Goal: Contribute content: Contribute content

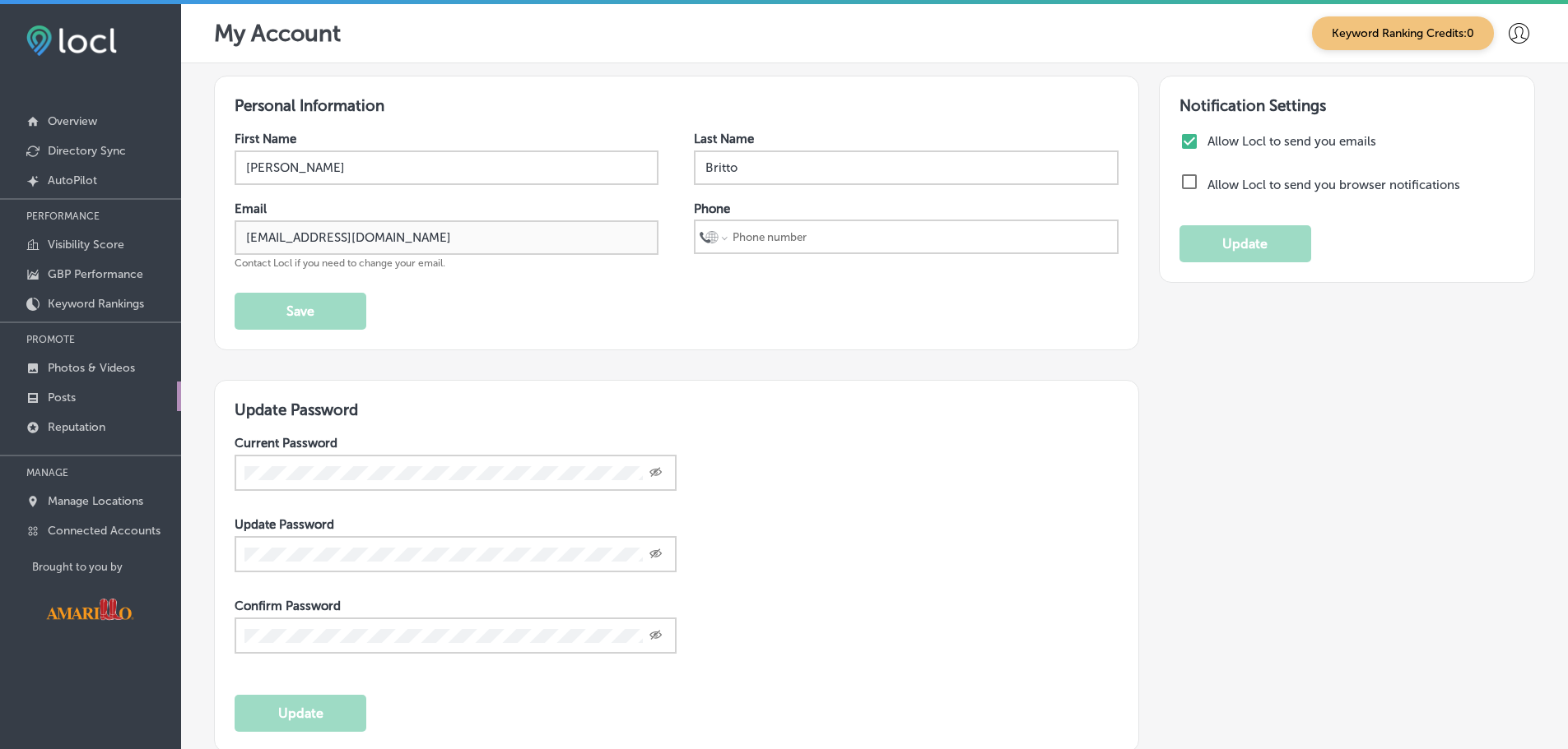
click at [82, 398] on link "Posts" at bounding box center [90, 396] width 181 height 30
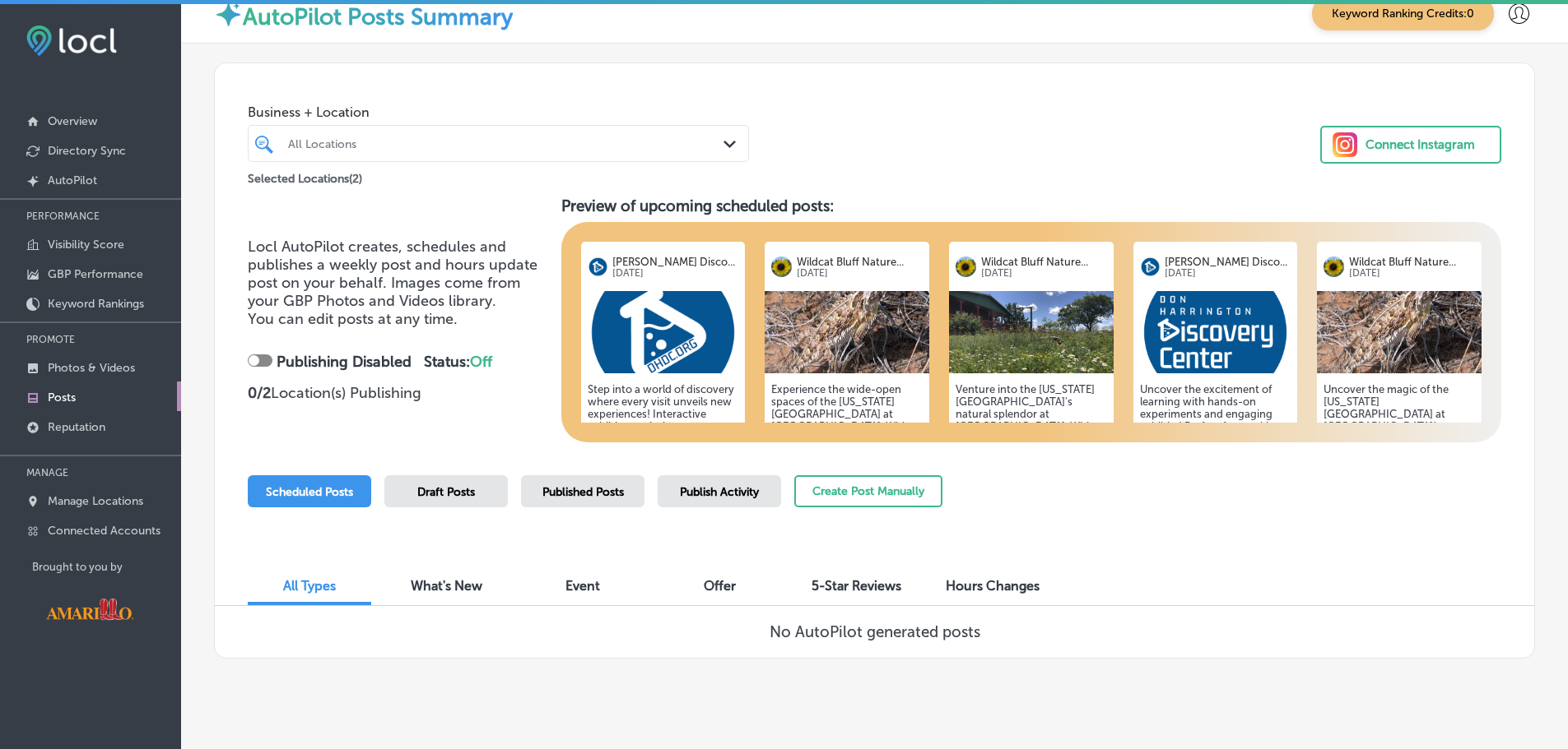
scroll to position [38, 0]
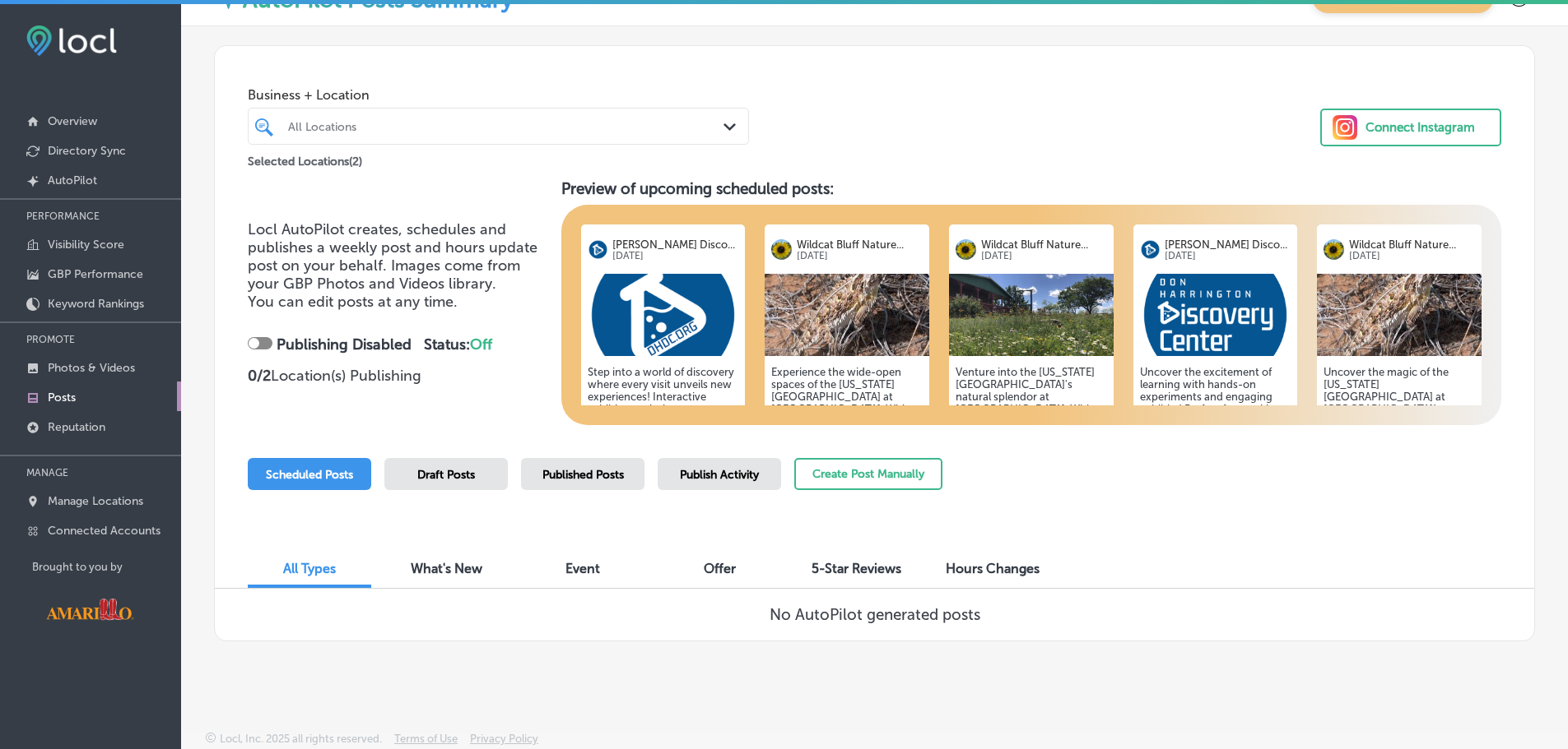
click at [485, 476] on div "Draft Posts" at bounding box center [446, 474] width 123 height 32
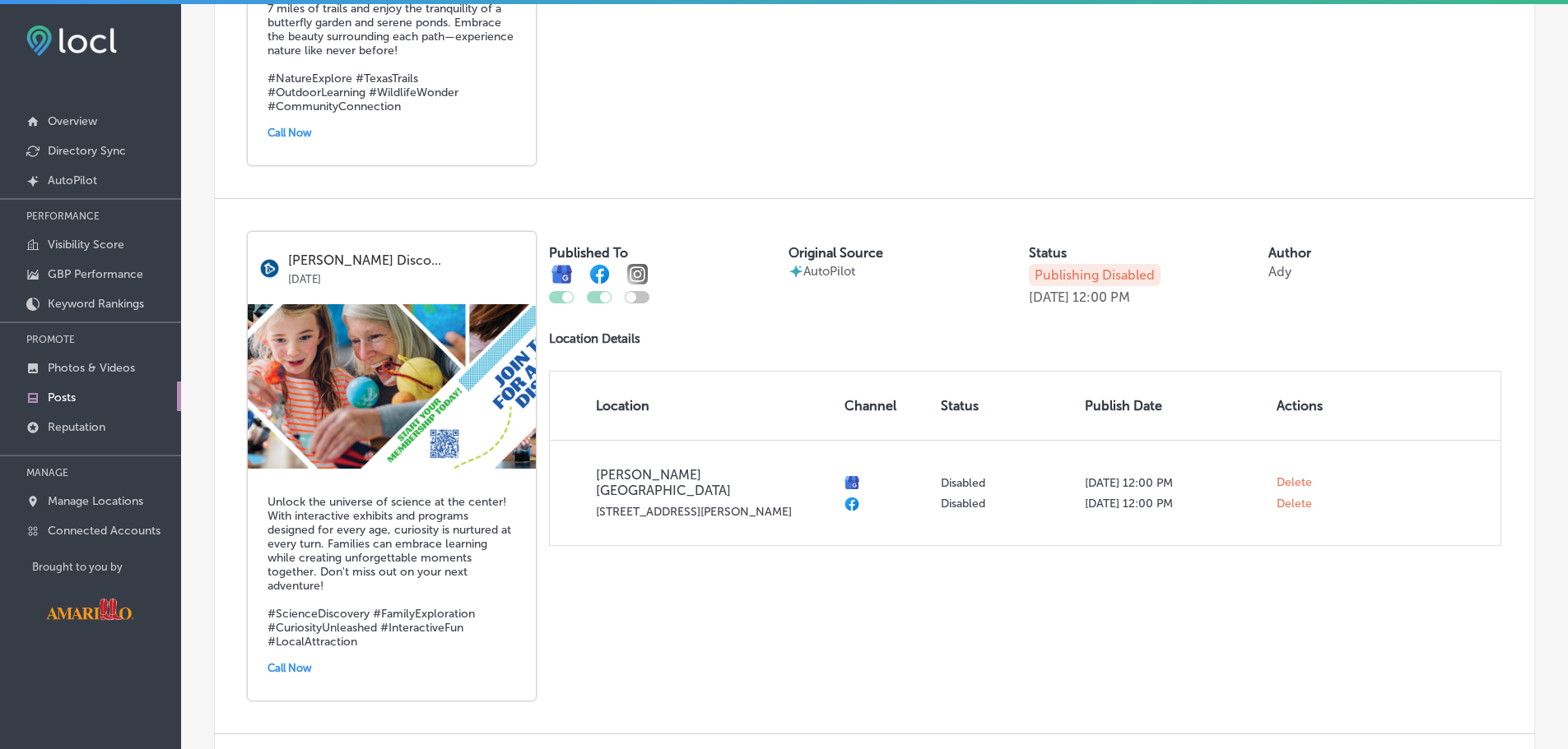
scroll to position [3087, 0]
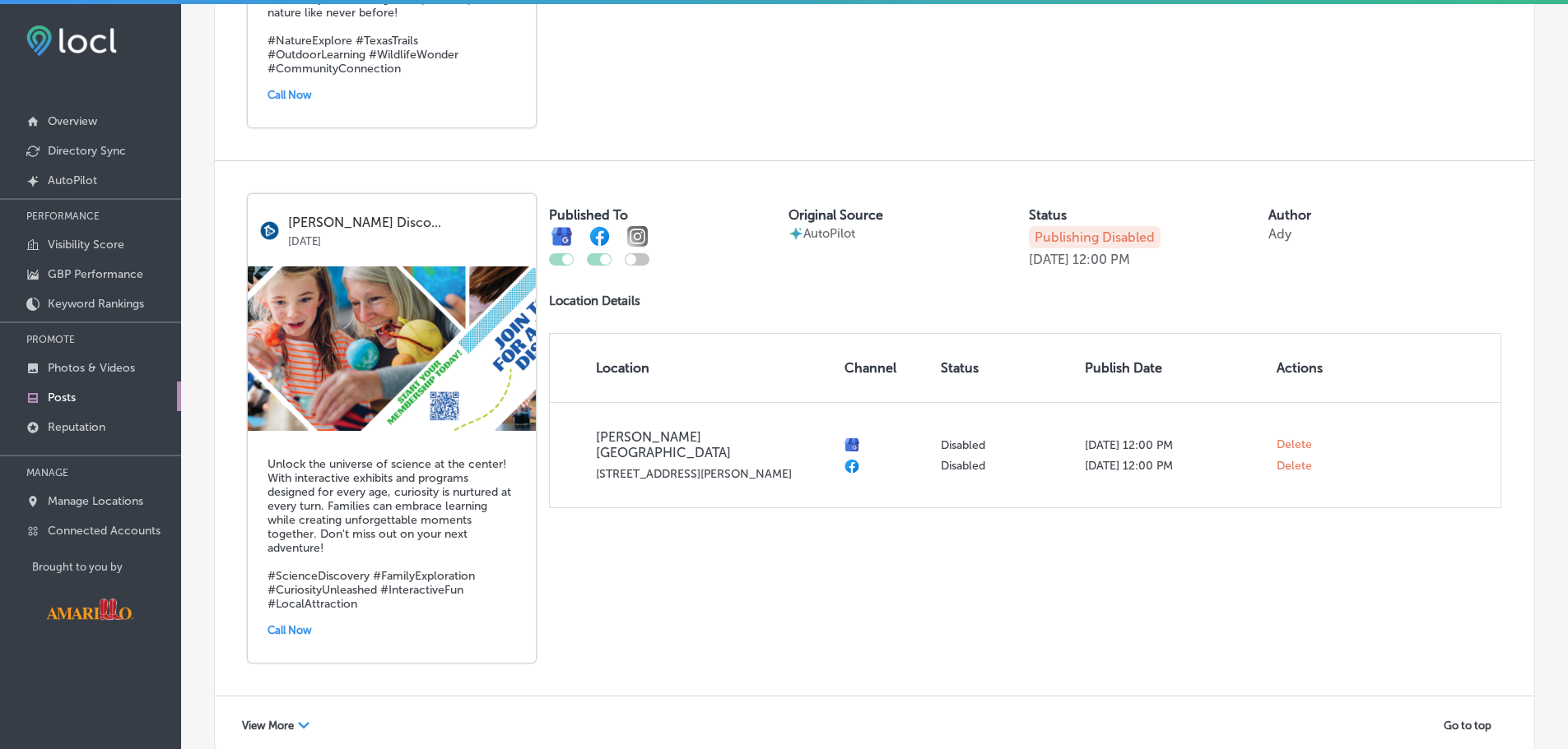
click at [600, 254] on div at bounding box center [605, 259] width 11 height 11
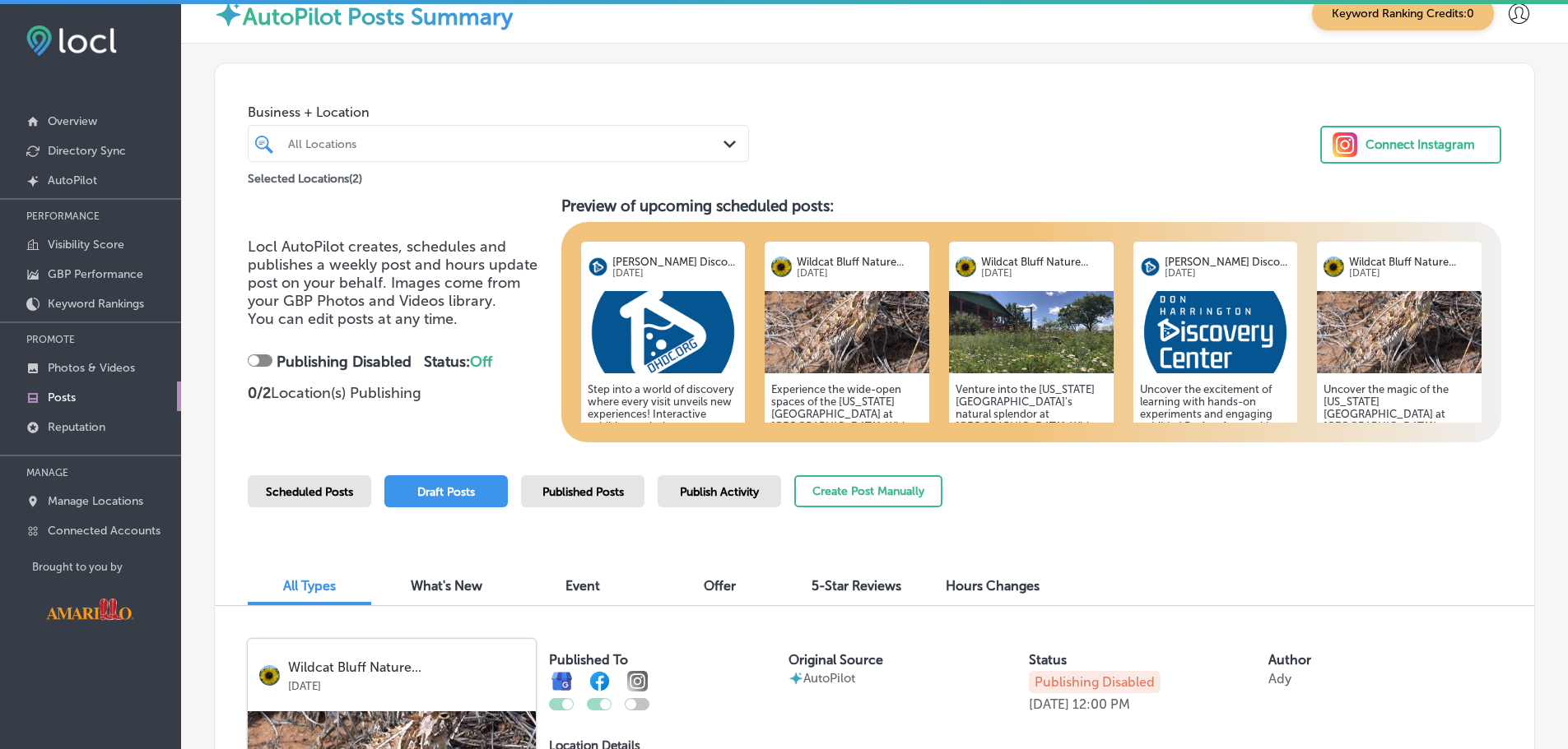
scroll to position [82, 0]
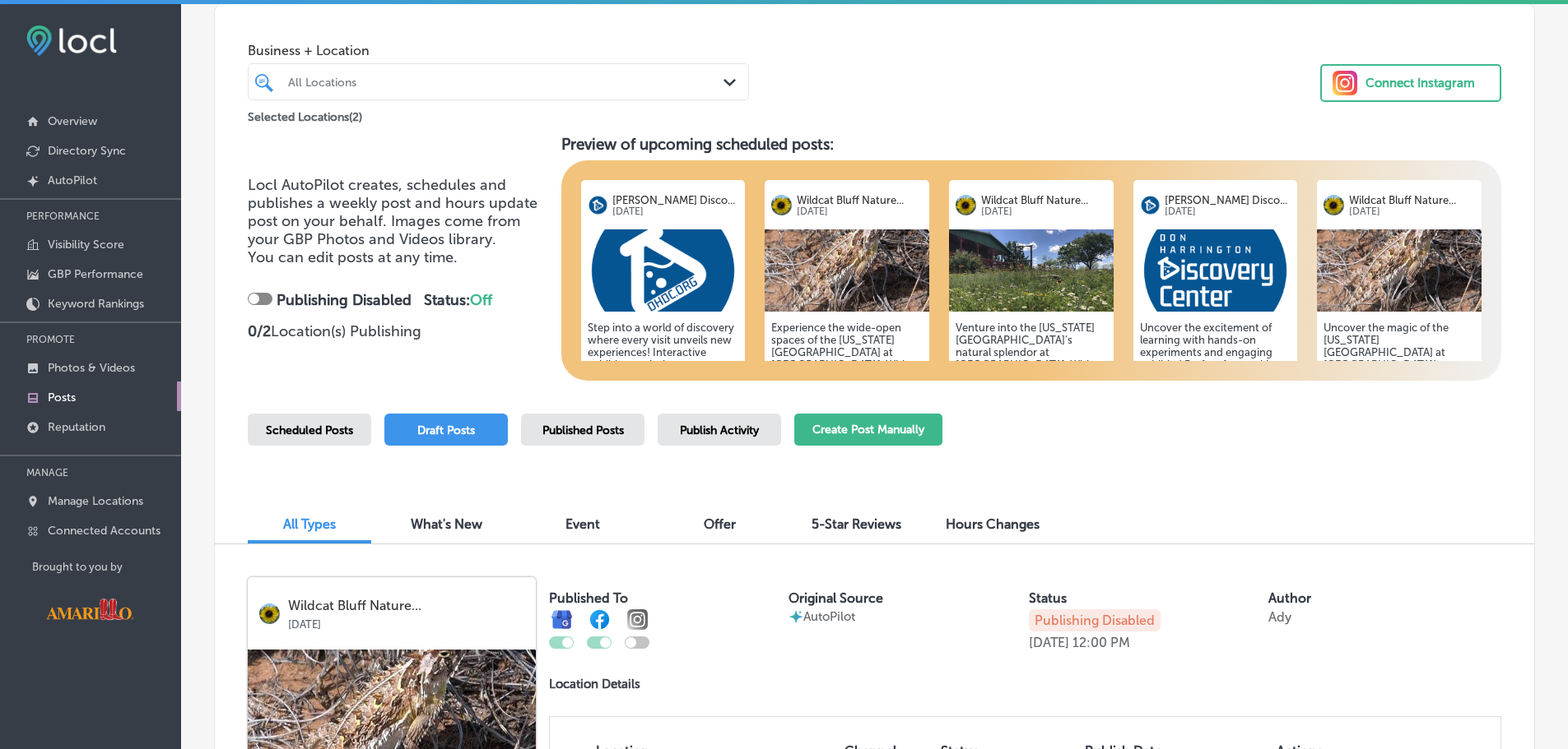
click at [882, 437] on button "Create Post Manually" at bounding box center [868, 430] width 148 height 32
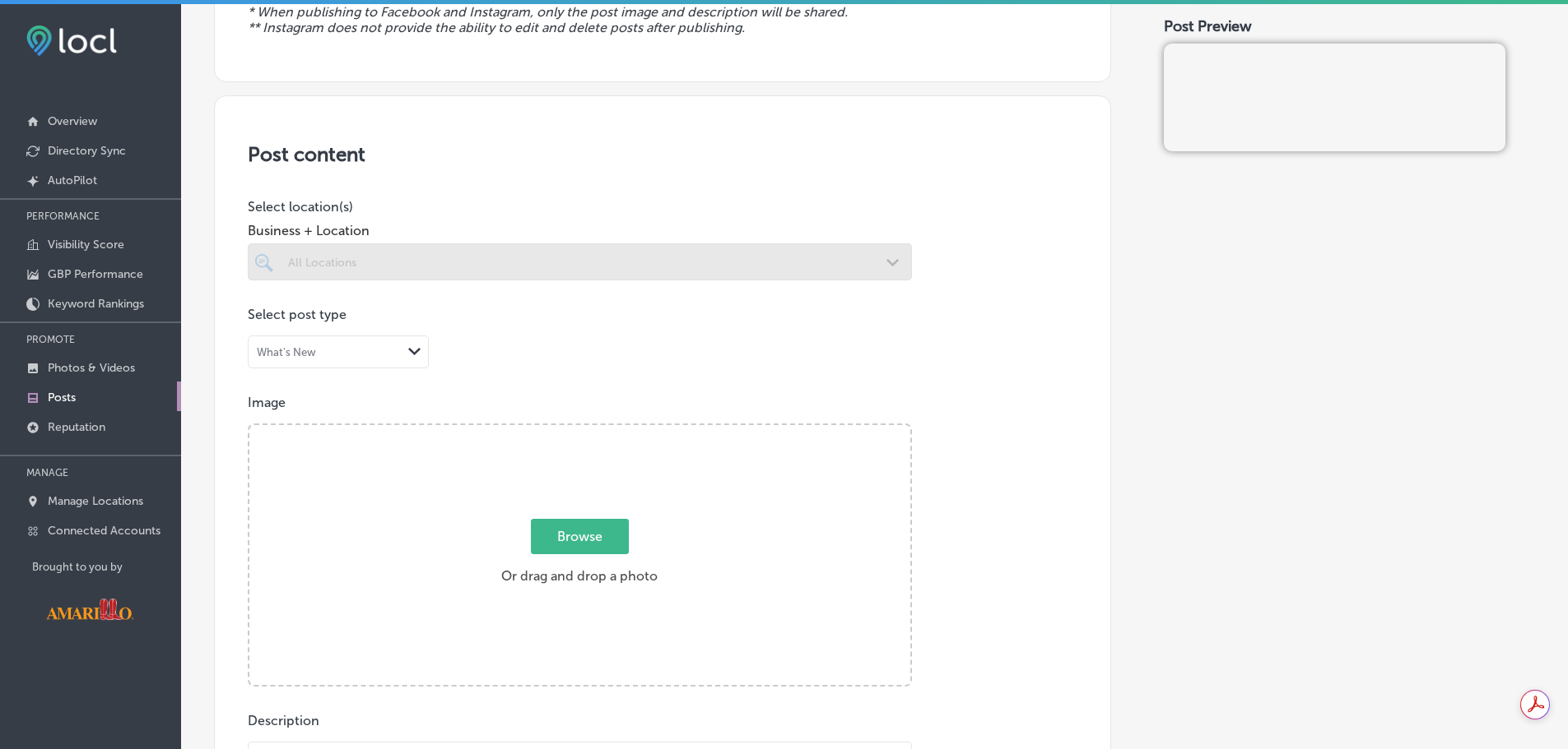
scroll to position [247, 0]
click at [402, 354] on div "Path Created with Sketch." at bounding box center [414, 350] width 26 height 26
click at [302, 413] on div "Event" at bounding box center [338, 413] width 179 height 29
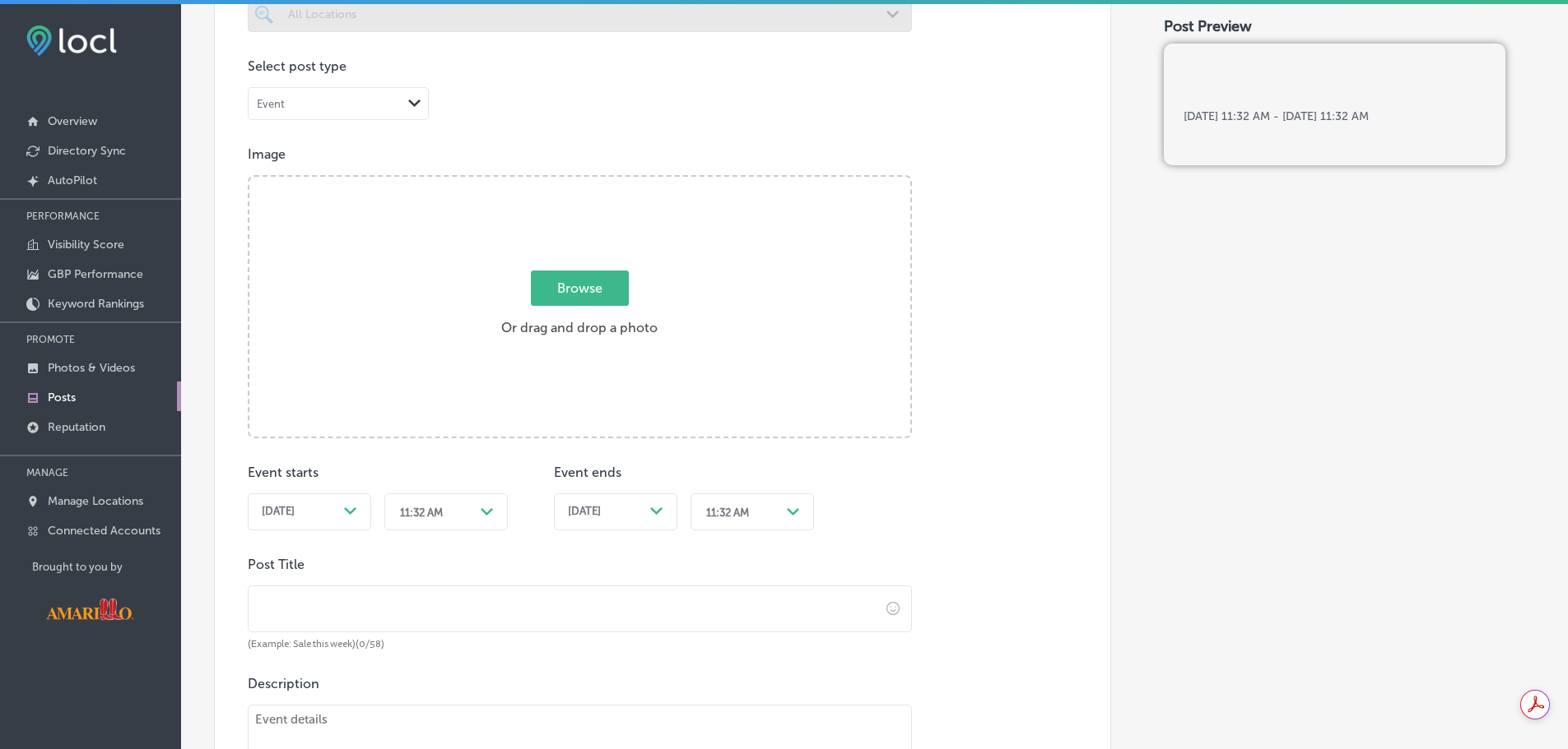
click at [553, 182] on input "Browse Or drag and drop a photo" at bounding box center [580, 178] width 661 height 5
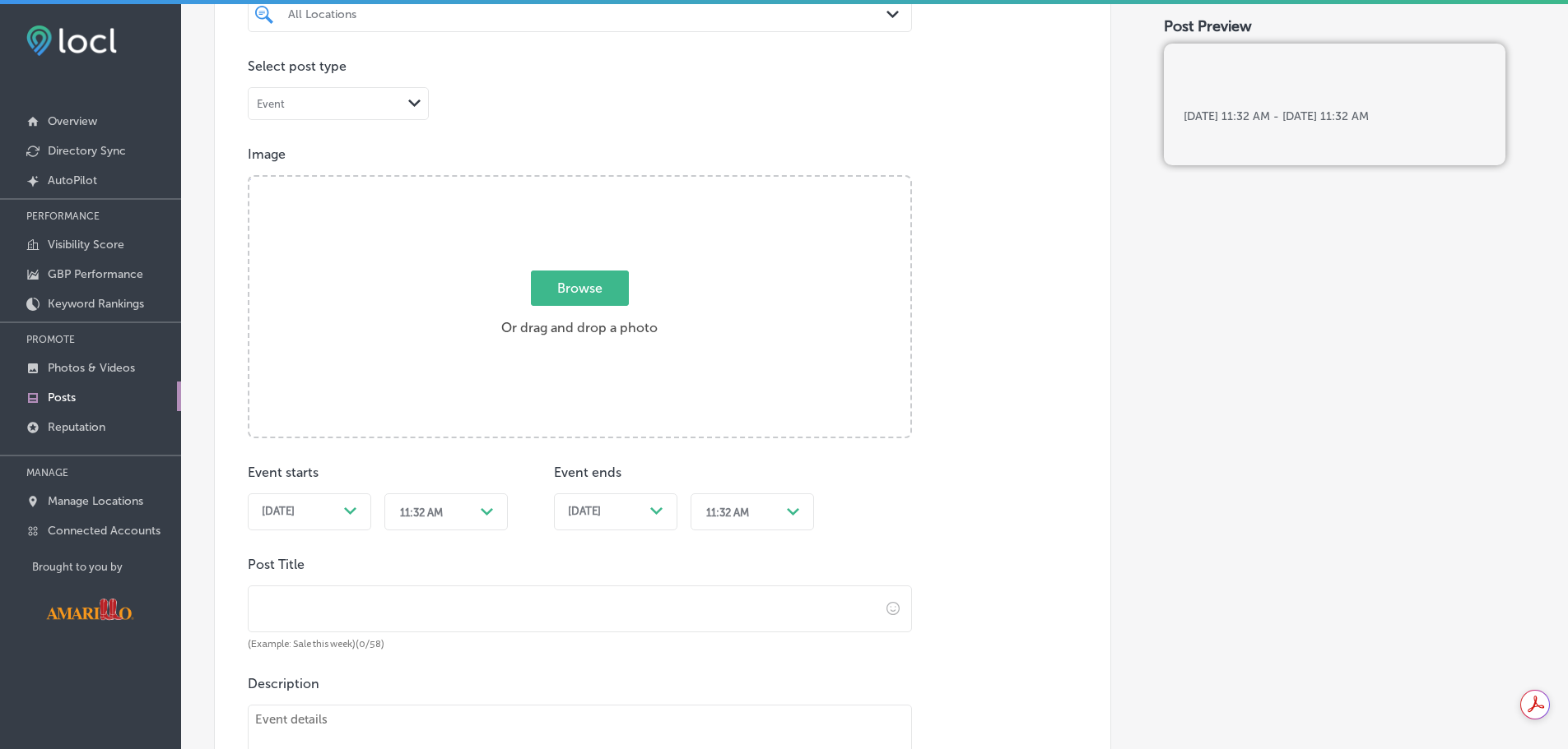
type input "C:\fakepath\GWS Oct_FB.png"
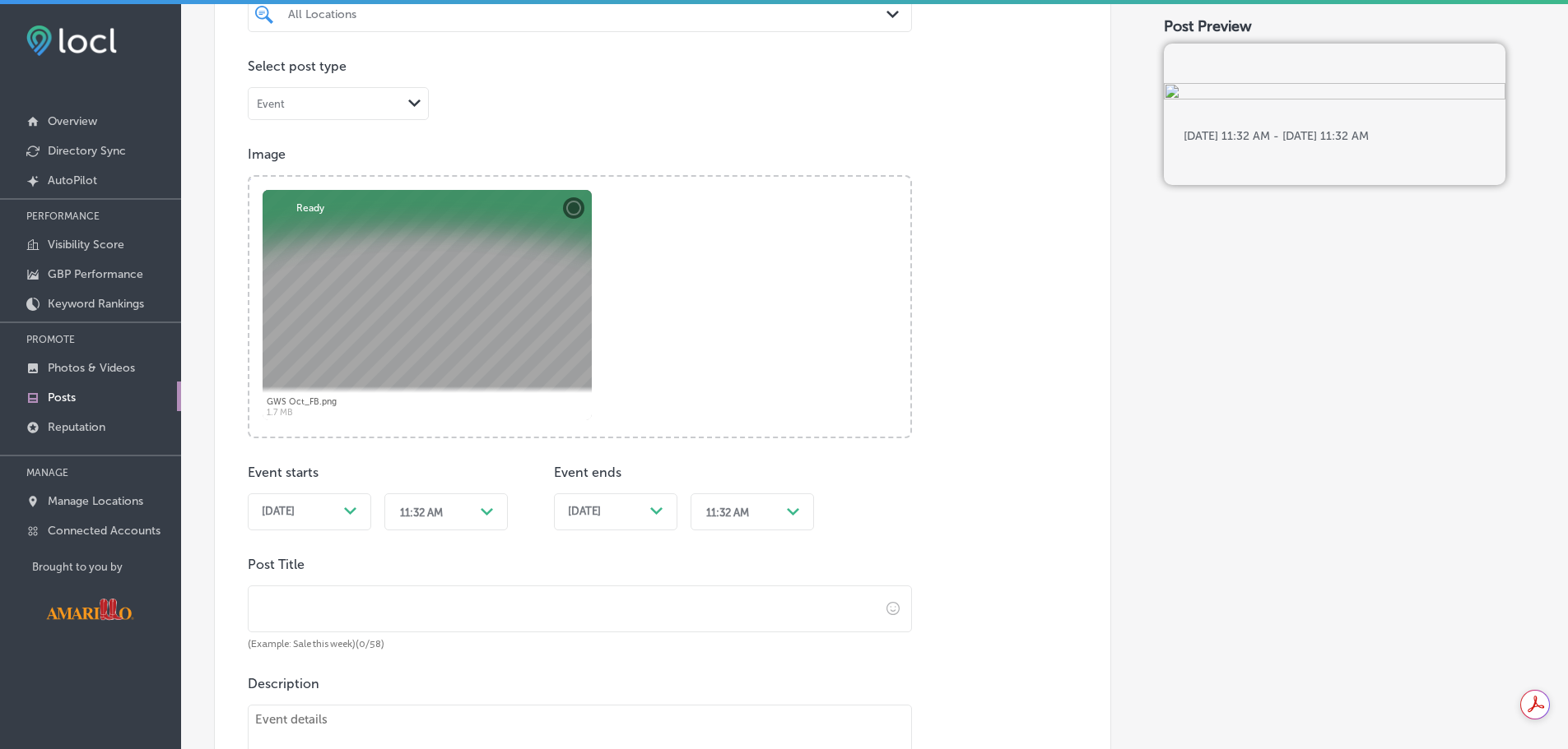
scroll to position [576, 0]
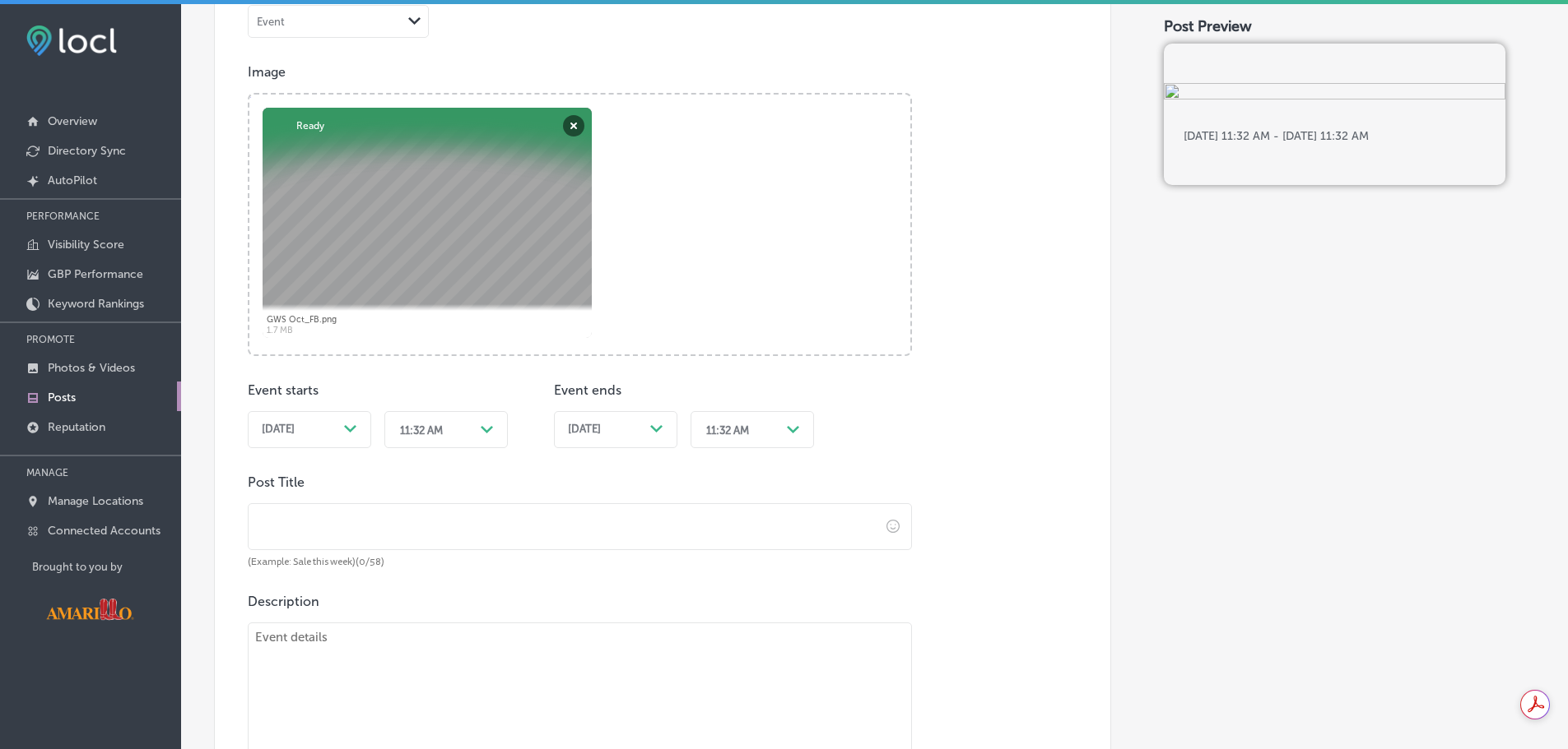
click at [347, 435] on div "Path Created with Sketch." at bounding box center [350, 429] width 14 height 14
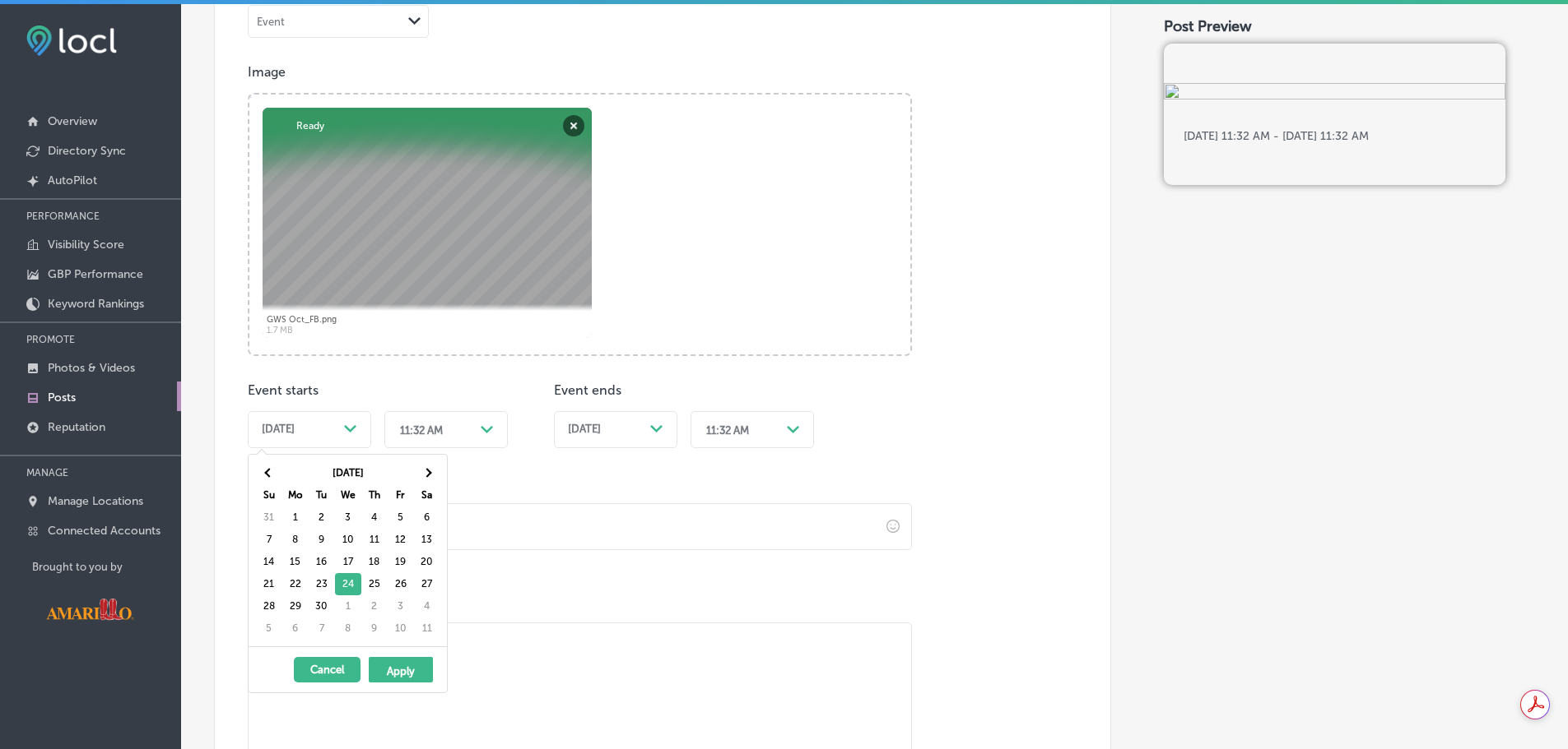
drag, startPoint x: 296, startPoint y: 629, endPoint x: 306, endPoint y: 632, distance: 10.4
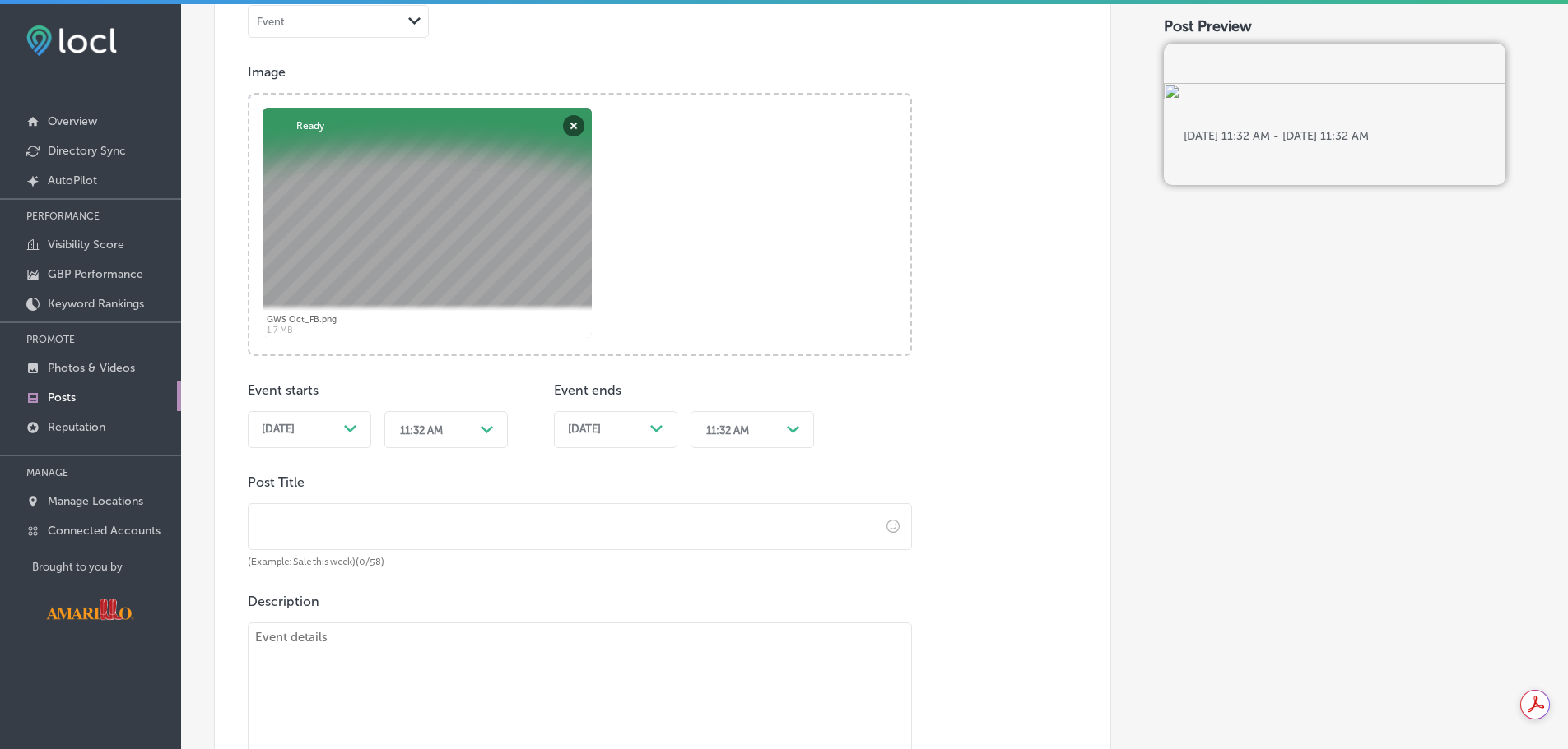
click at [481, 438] on div "Path Created with Sketch." at bounding box center [486, 429] width 26 height 26
click at [433, 595] on div "4:30 PM" at bounding box center [446, 593] width 123 height 29
click at [743, 432] on div "11:32 AM" at bounding box center [728, 430] width 43 height 13
click at [641, 433] on div "[DATE] Path Created with Sketch." at bounding box center [615, 429] width 95 height 14
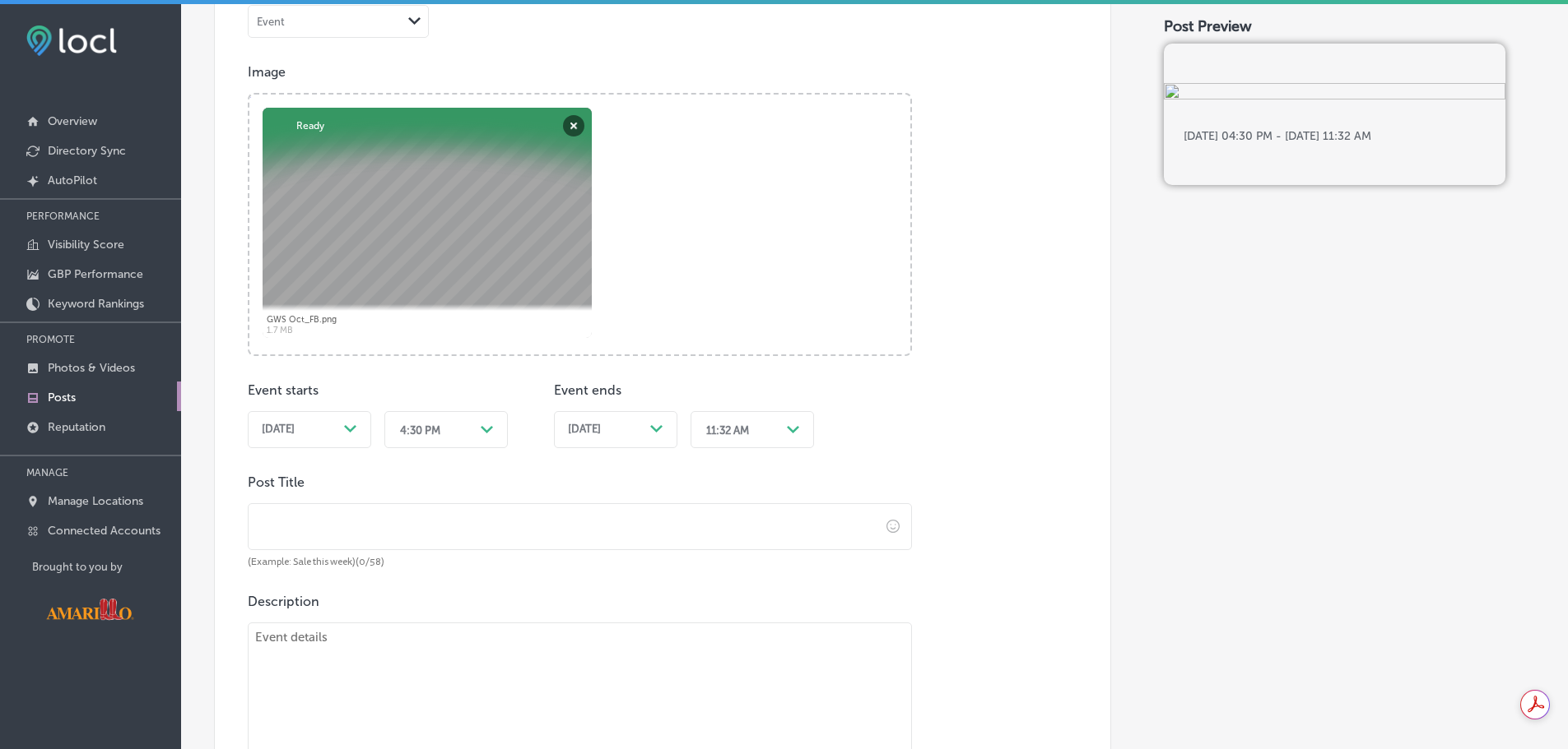
click at [763, 417] on div "11:32 AM" at bounding box center [739, 429] width 82 height 25
click at [749, 519] on div "6:00 PM" at bounding box center [752, 515] width 123 height 29
click at [861, 433] on div "Event starts [DATE] Path Created with Sketch. 4:30 PM Path Created with Sketch.…" at bounding box center [579, 402] width 664 height 92
click at [429, 510] on input "text" at bounding box center [564, 527] width 631 height 45
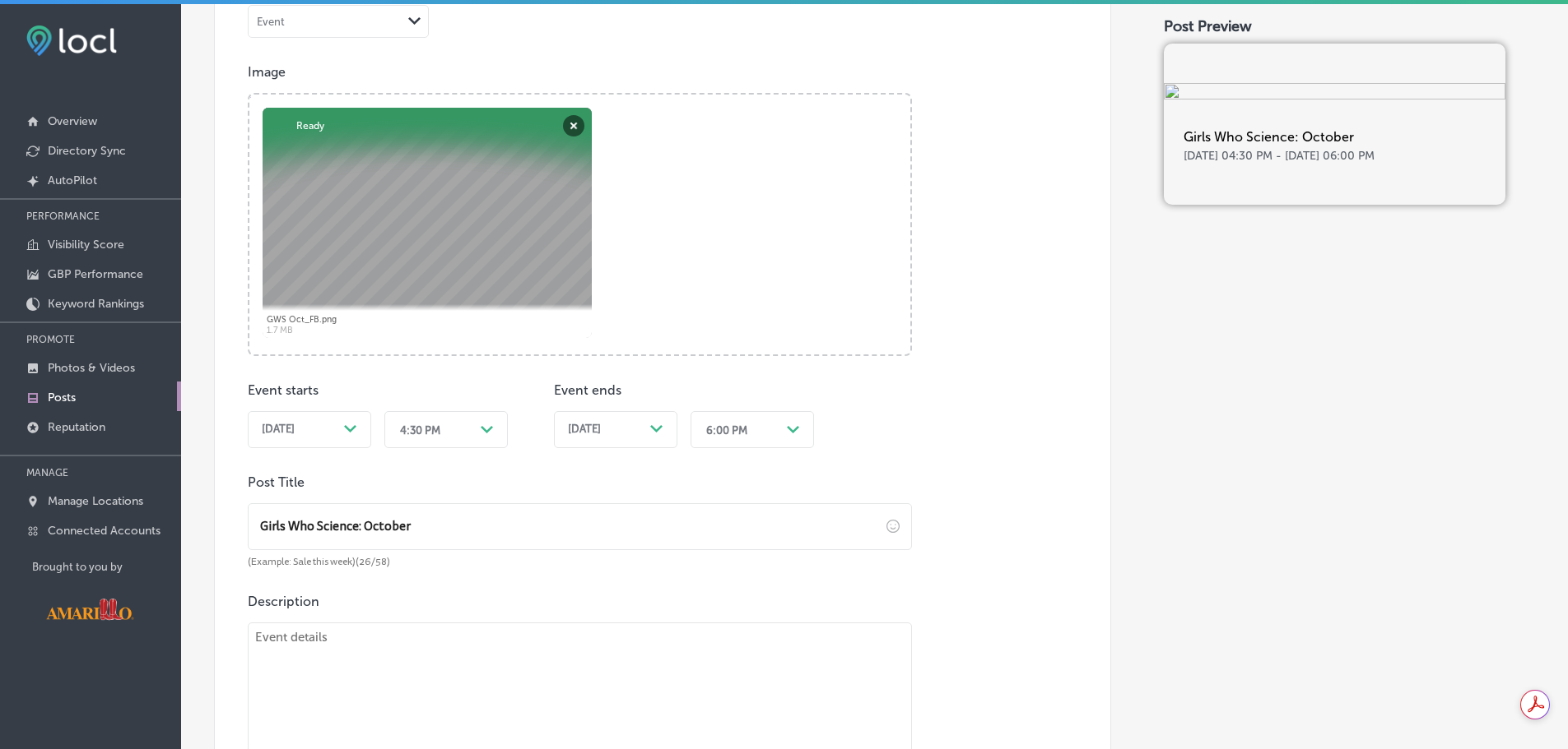
scroll to position [740, 0]
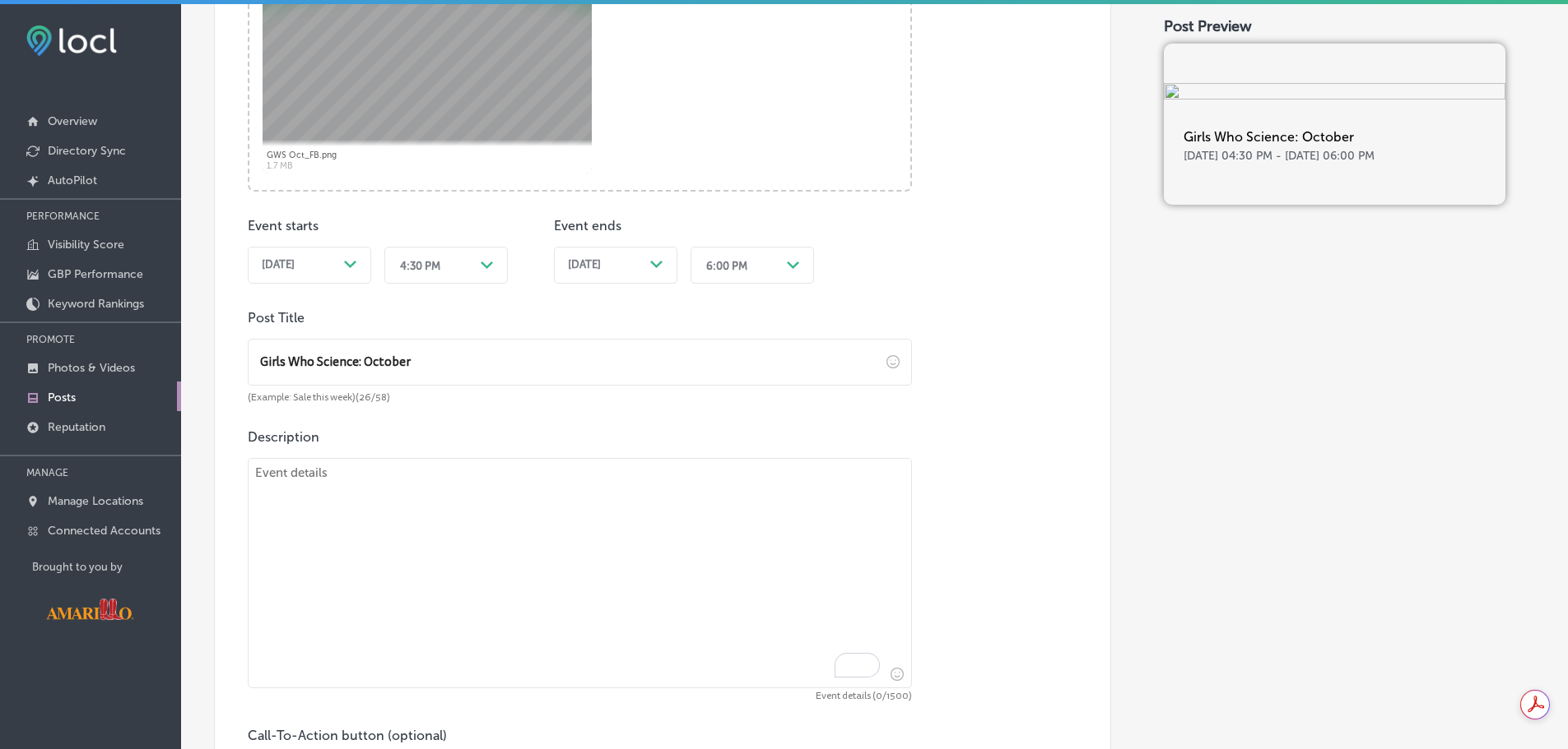
type input "Girls Who Science: October"
click at [401, 515] on textarea "To enrich screen reader interactions, please activate Accessibility in Grammarl…" at bounding box center [579, 573] width 664 height 230
paste textarea "Girls Who Science is [DATE]! Learn about our nearby [US_STATE][GEOGRAPHIC_DATA]…"
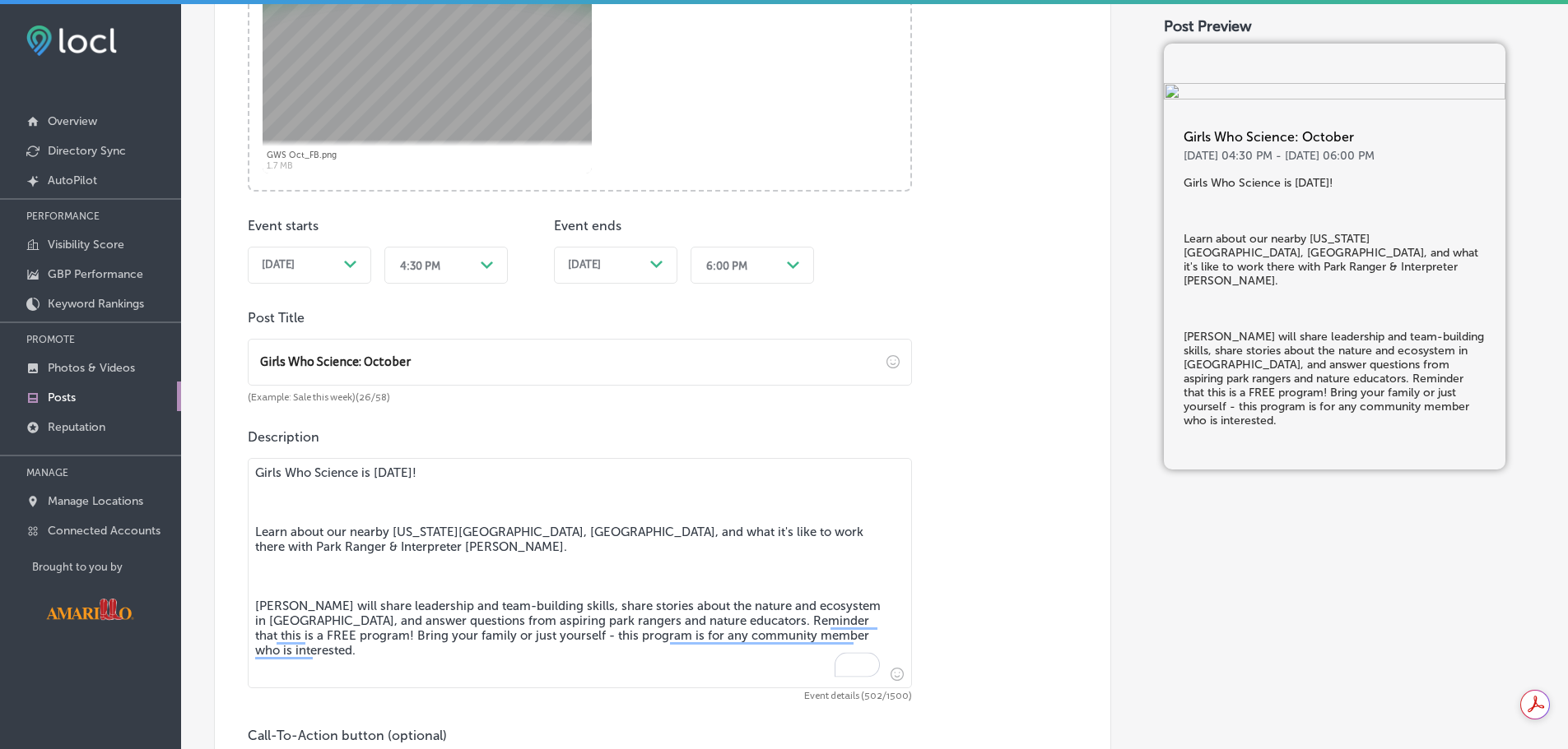
click at [414, 567] on textarea "Girls Who Science is [DATE]! Learn about our nearby [US_STATE][GEOGRAPHIC_DATA]…" at bounding box center [579, 573] width 664 height 230
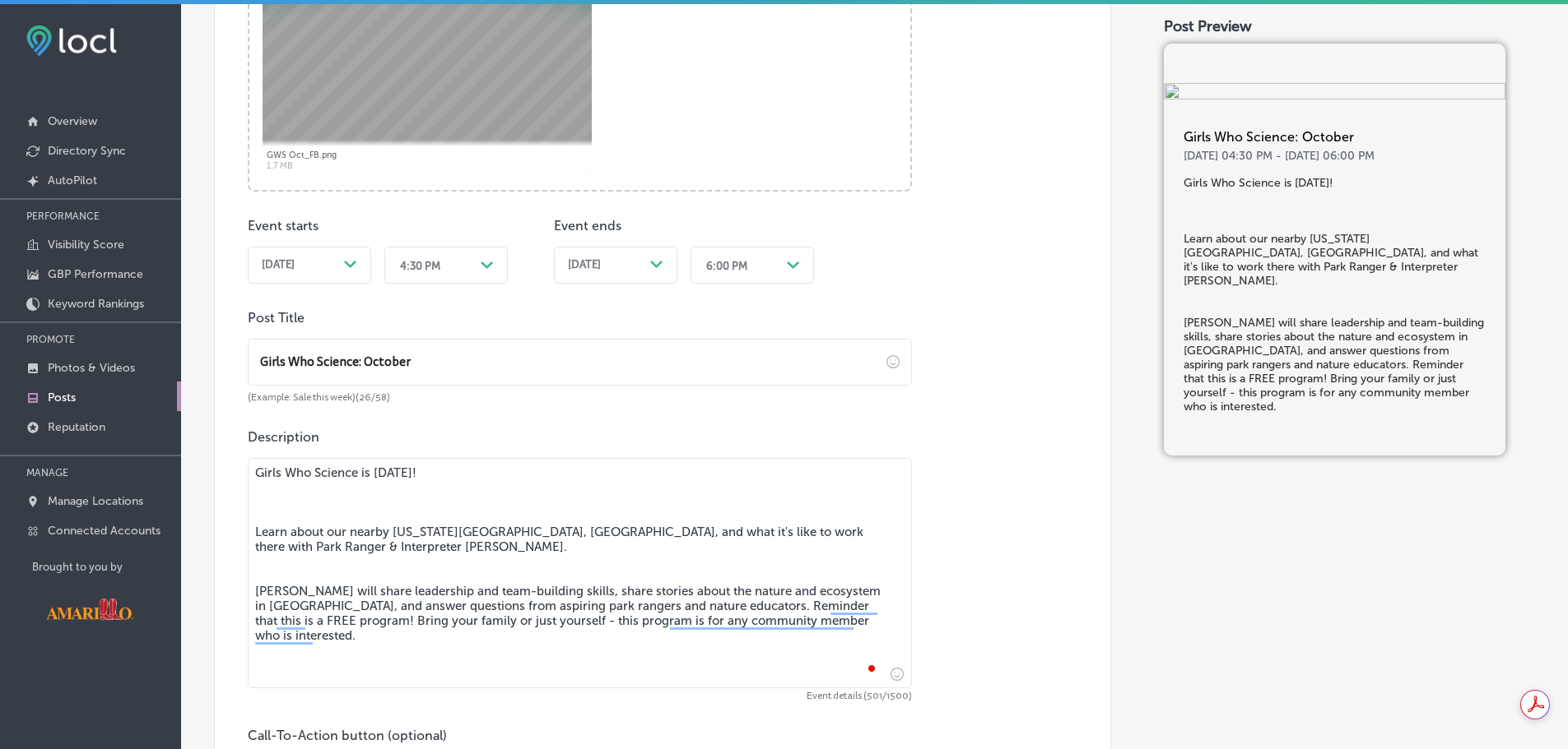
click at [358, 501] on textarea "Girls Who Science is [DATE]! Learn about our nearby [US_STATE][GEOGRAPHIC_DATA]…" at bounding box center [579, 573] width 664 height 230
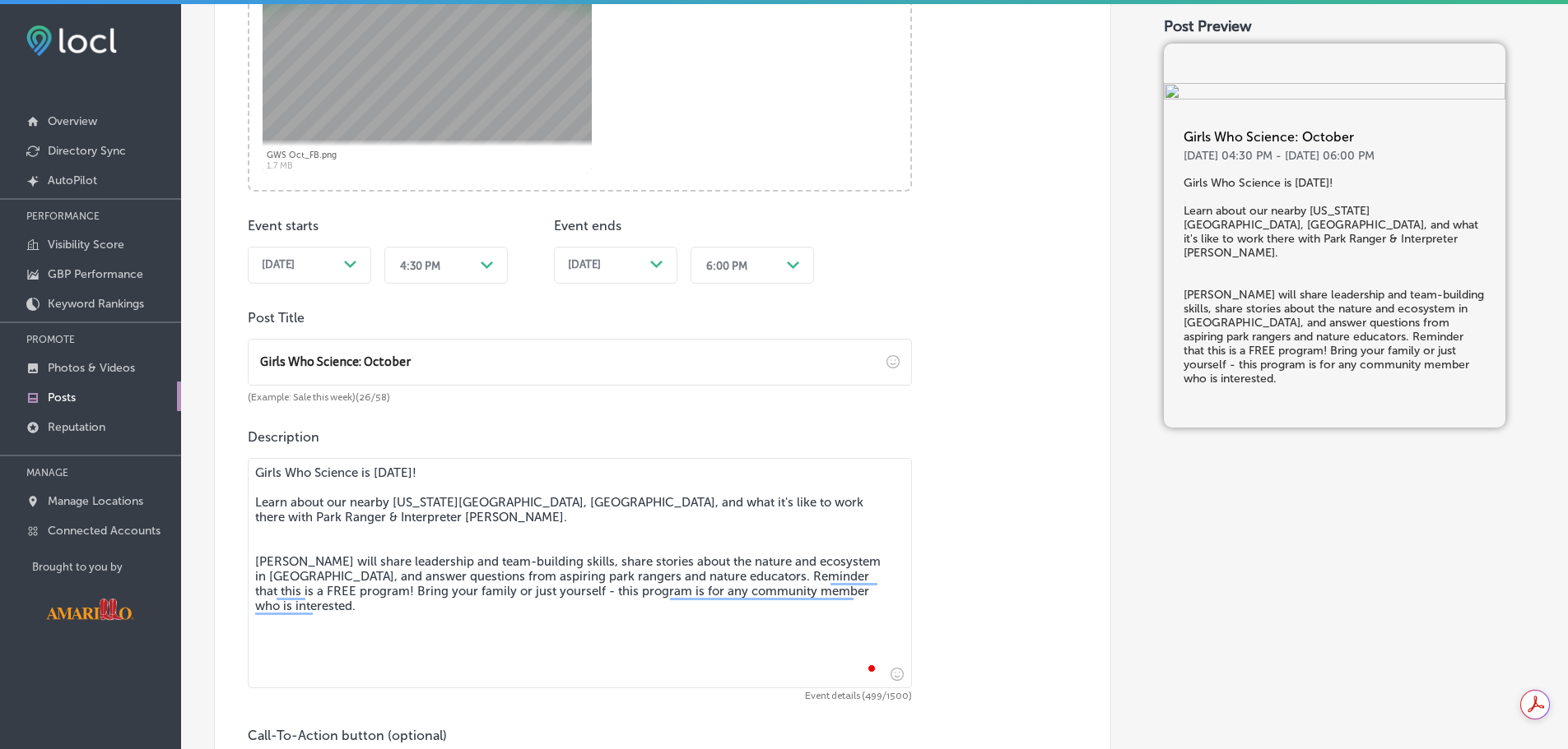
click at [434, 620] on textarea "Girls Who Science is [DATE]! Learn about our nearby [US_STATE][GEOGRAPHIC_DATA]…" at bounding box center [579, 573] width 664 height 230
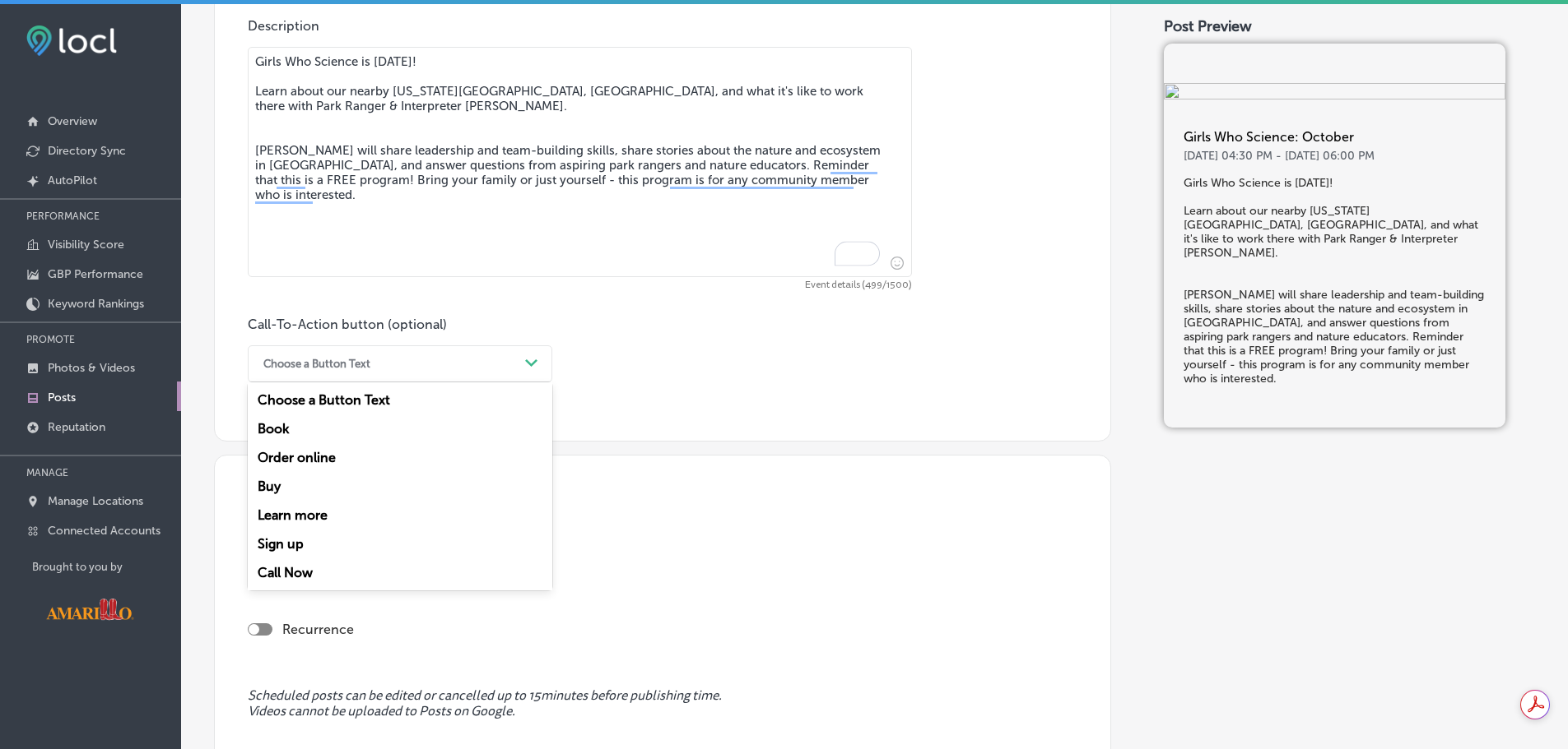
click at [440, 351] on div "Choose a Button Text Path Created with Sketch." at bounding box center [400, 364] width 304 height 37
click at [298, 545] on div "Sign up" at bounding box center [400, 544] width 304 height 29
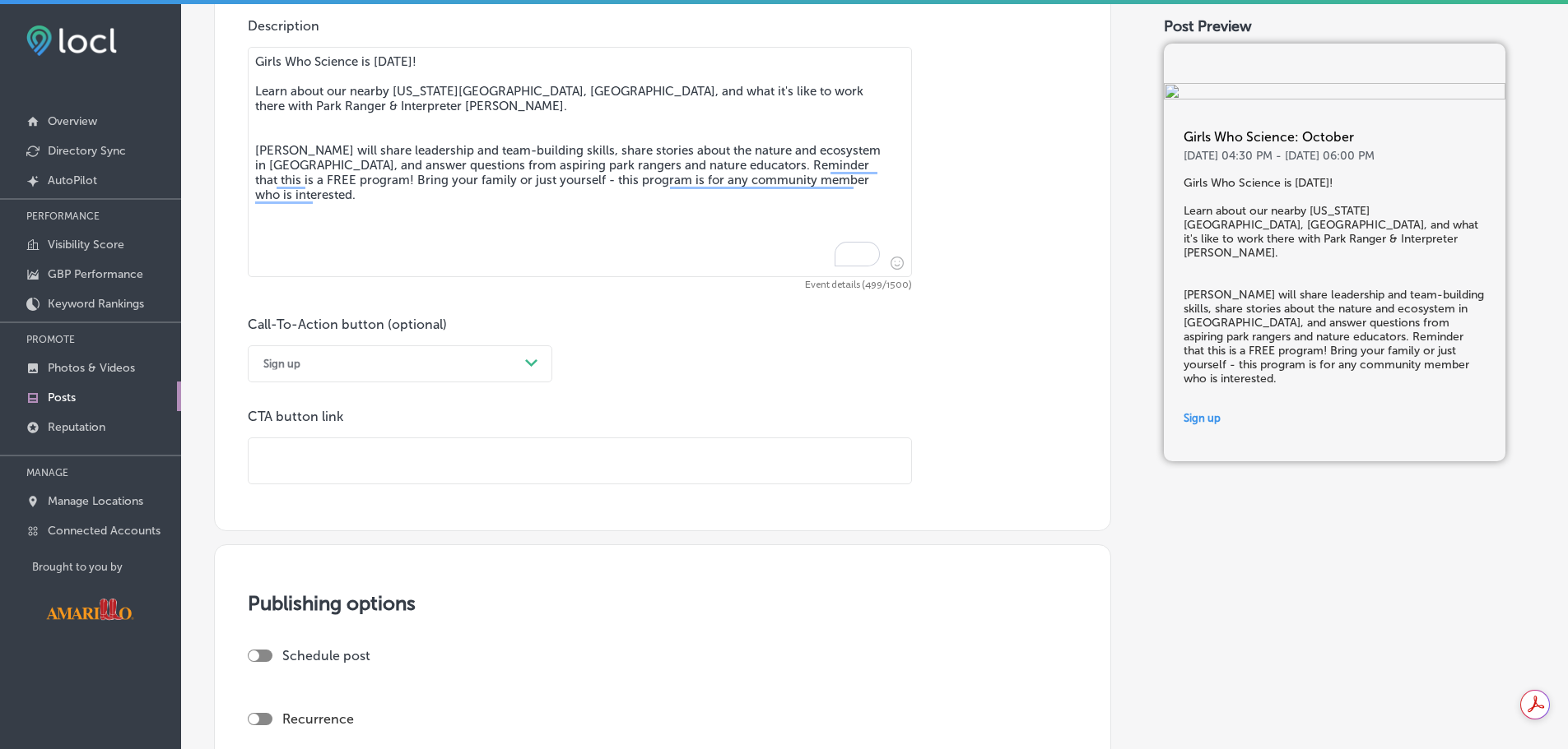
drag, startPoint x: 367, startPoint y: 464, endPoint x: 379, endPoint y: 467, distance: 12.4
click at [367, 465] on input "text" at bounding box center [580, 461] width 663 height 45
click at [386, 195] on textarea "Girls Who Science is [DATE]! Learn about our nearby [US_STATE][GEOGRAPHIC_DATA]…" at bounding box center [579, 162] width 664 height 230
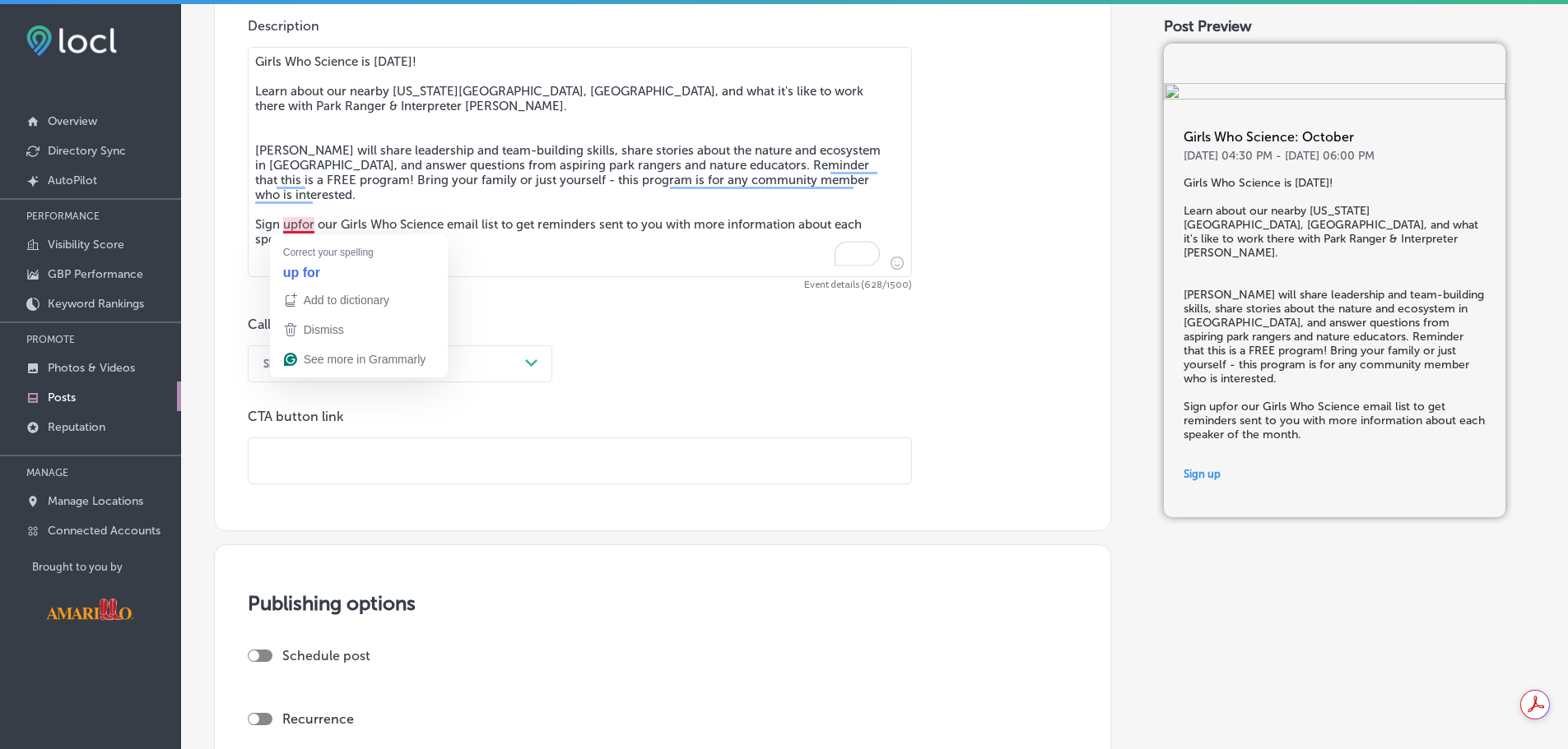
click at [295, 229] on textarea "Girls Who Science is [DATE]! Learn about our nearby [US_STATE][GEOGRAPHIC_DATA]…" at bounding box center [579, 162] width 664 height 230
type textarea "Girls Who Science is [DATE]! Learn about our nearby [US_STATE][GEOGRAPHIC_DATA]…"
click at [533, 317] on div "Call-To-Action button (optional) Sign up Path Created with Sketch." at bounding box center [400, 349] width 304 height 66
click at [433, 456] on input "text" at bounding box center [580, 461] width 663 height 45
click at [449, 455] on input "text" at bounding box center [580, 461] width 663 height 45
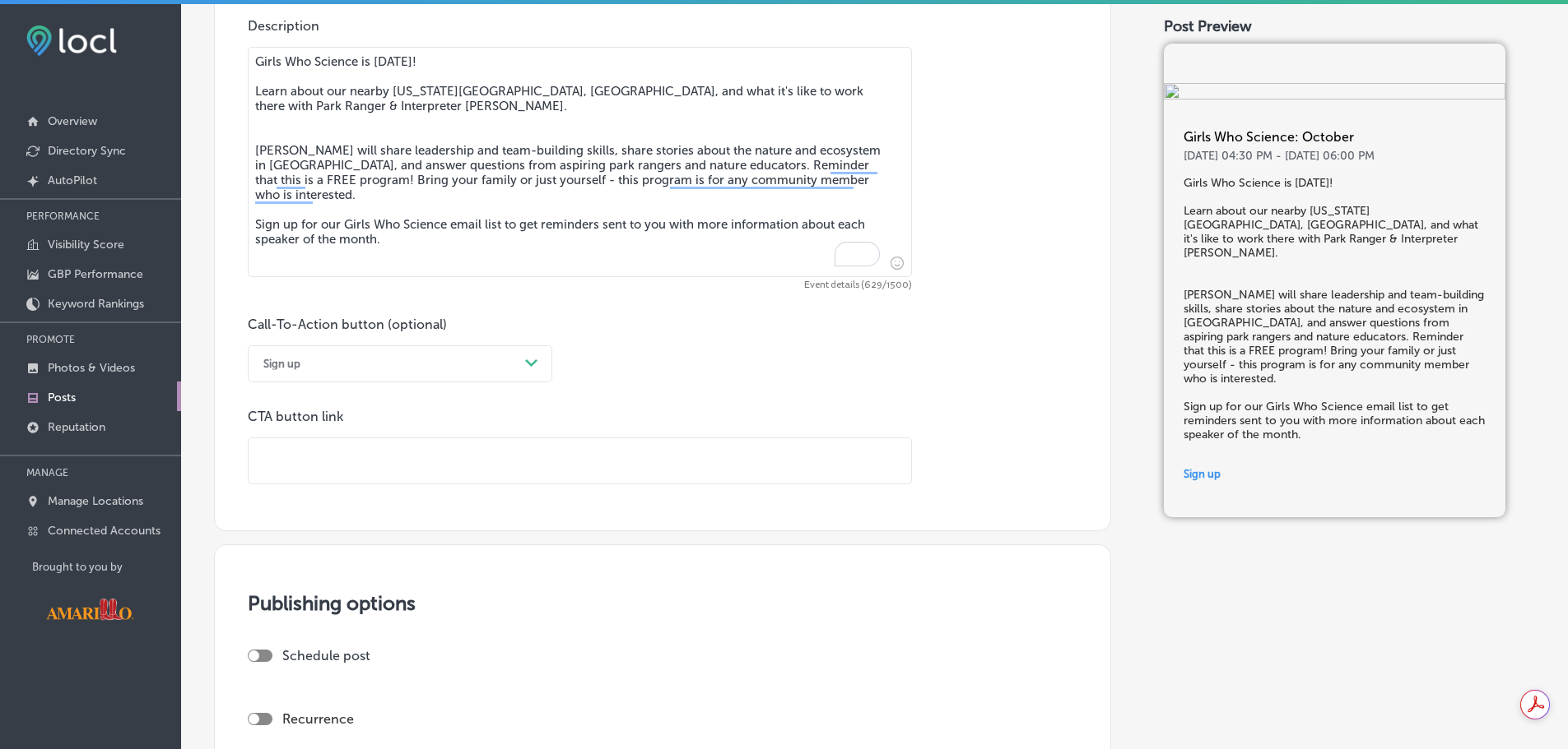
paste input "[URL][DOMAIN_NAME][DOMAIN_NAME]"
type input "[URL][DOMAIN_NAME][DOMAIN_NAME]"
click at [635, 584] on div "Publishing options Schedule post Recurrence Scheduled posts can be edited or ca…" at bounding box center [663, 714] width 897 height 338
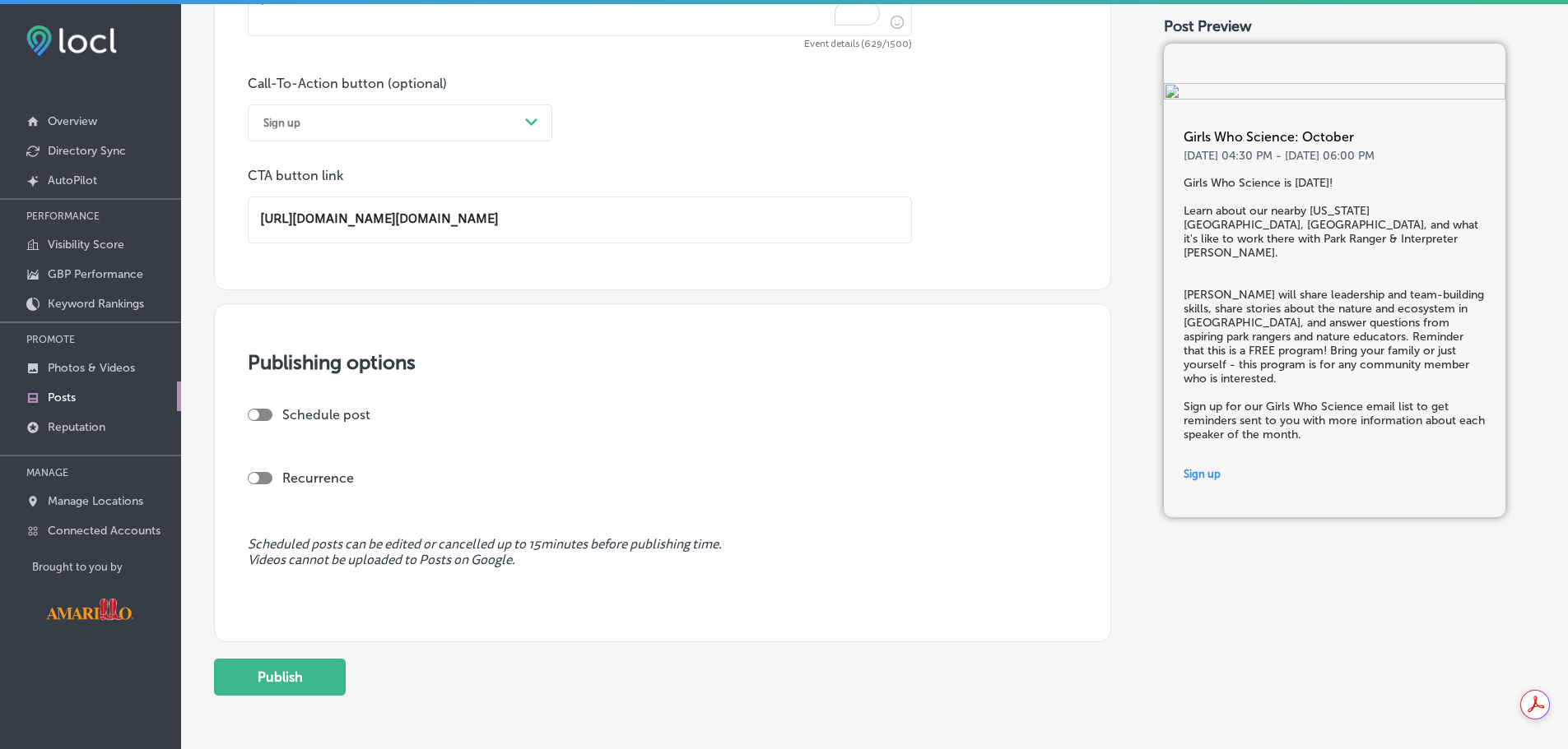
scroll to position [1463, 0]
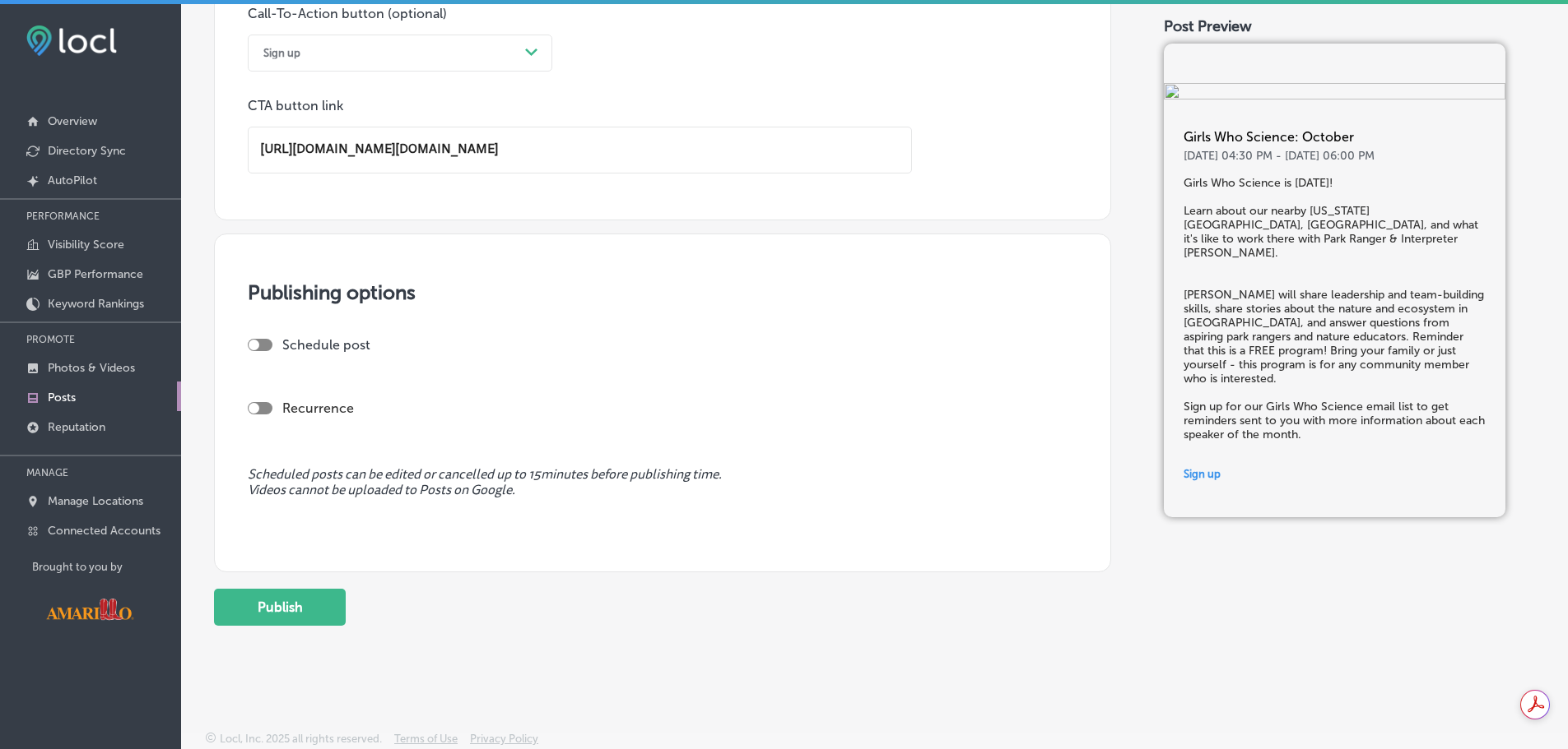
click at [266, 345] on div at bounding box center [259, 345] width 24 height 13
checkbox input "true"
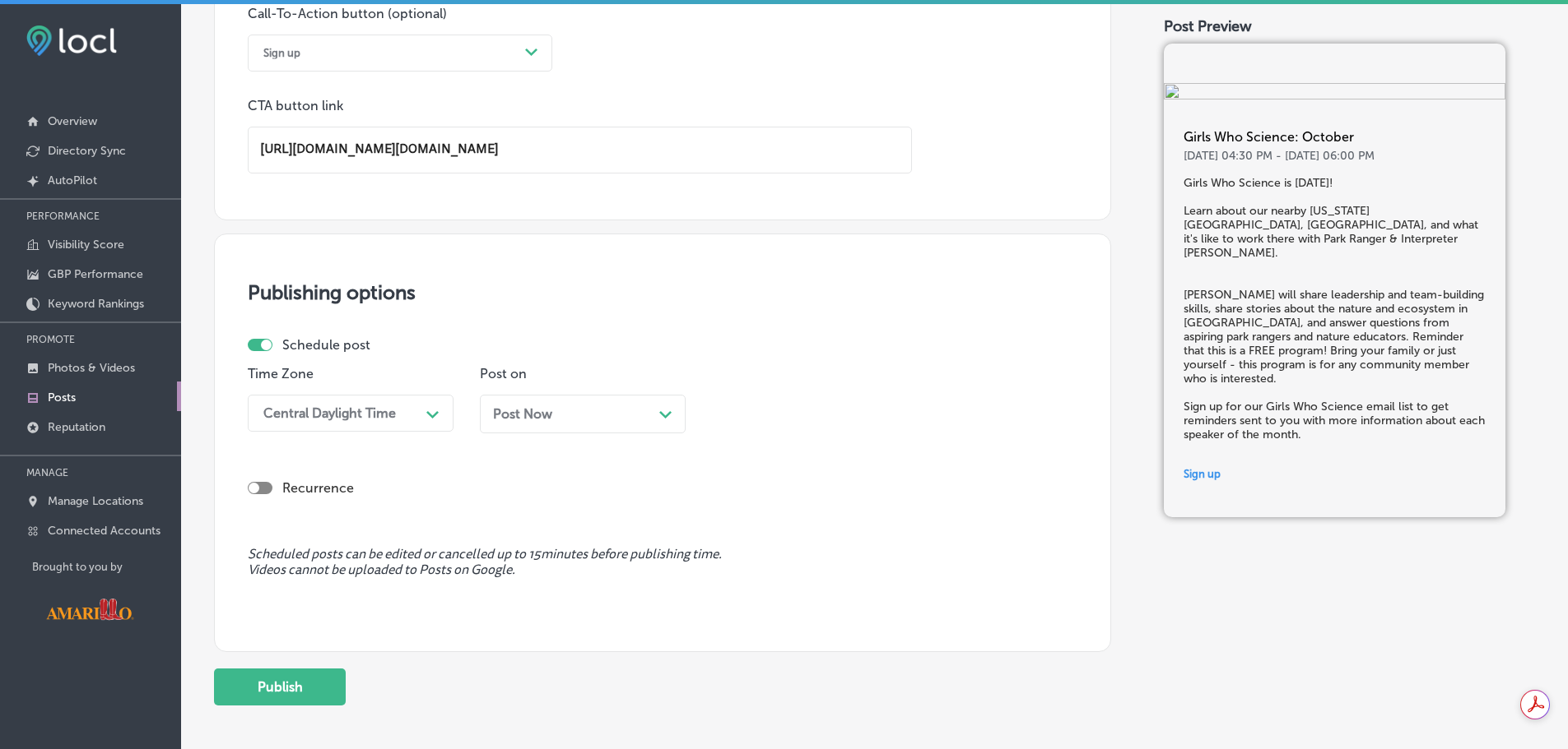
click at [612, 414] on div "Post Now Path Created with Sketch." at bounding box center [582, 413] width 179 height 15
click at [803, 311] on div "Publishing options Schedule post Time Zone Central Daylight Time Path Created w…" at bounding box center [663, 443] width 897 height 419
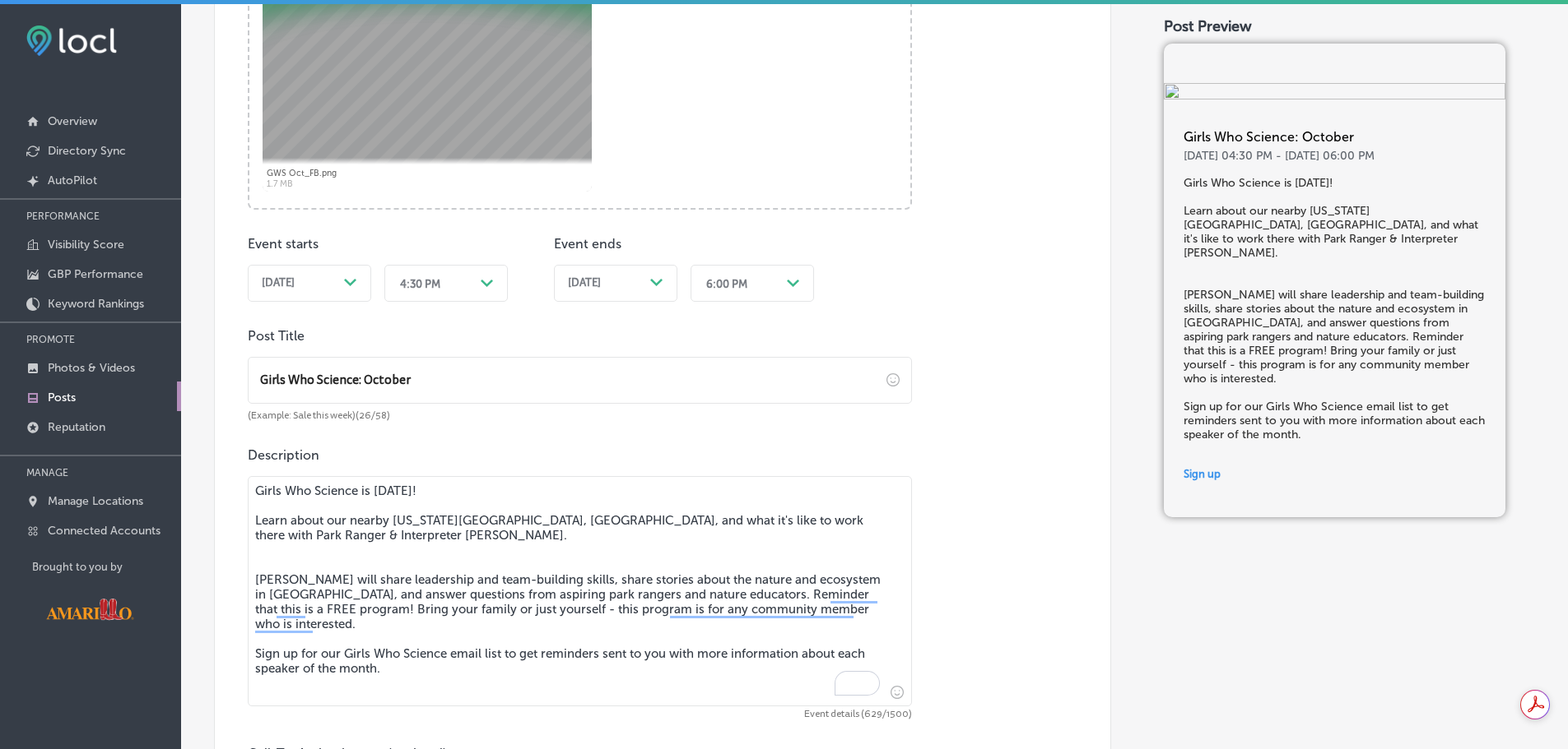
scroll to position [887, 0]
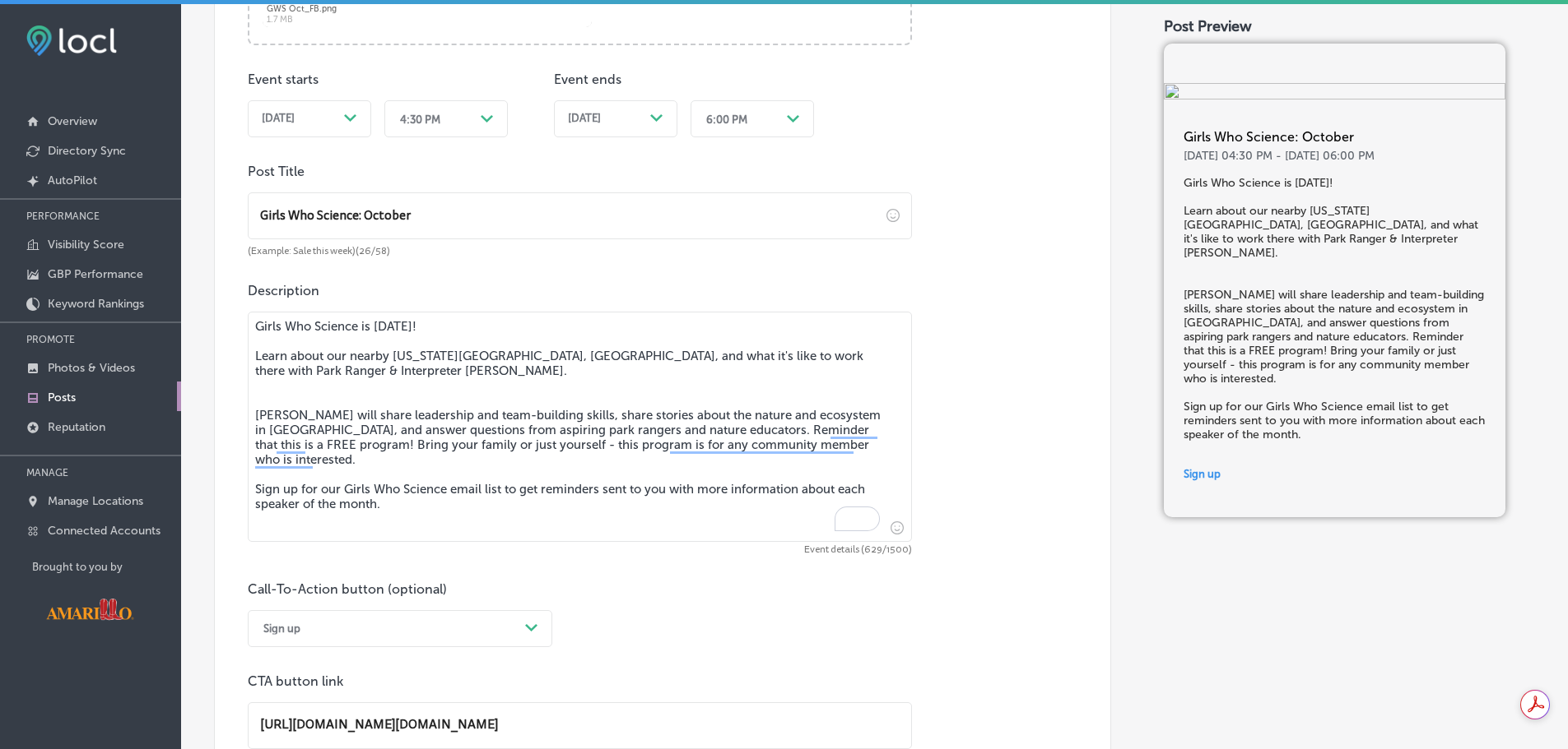
click at [380, 327] on textarea "Girls Who Science is [DATE]! Learn about our nearby [US_STATE][GEOGRAPHIC_DATA]…" at bounding box center [579, 427] width 664 height 230
click at [398, 329] on textarea "Girls Who Science is [DATE]! Learn about our nearby [US_STATE][GEOGRAPHIC_DATA]…" at bounding box center [579, 427] width 664 height 230
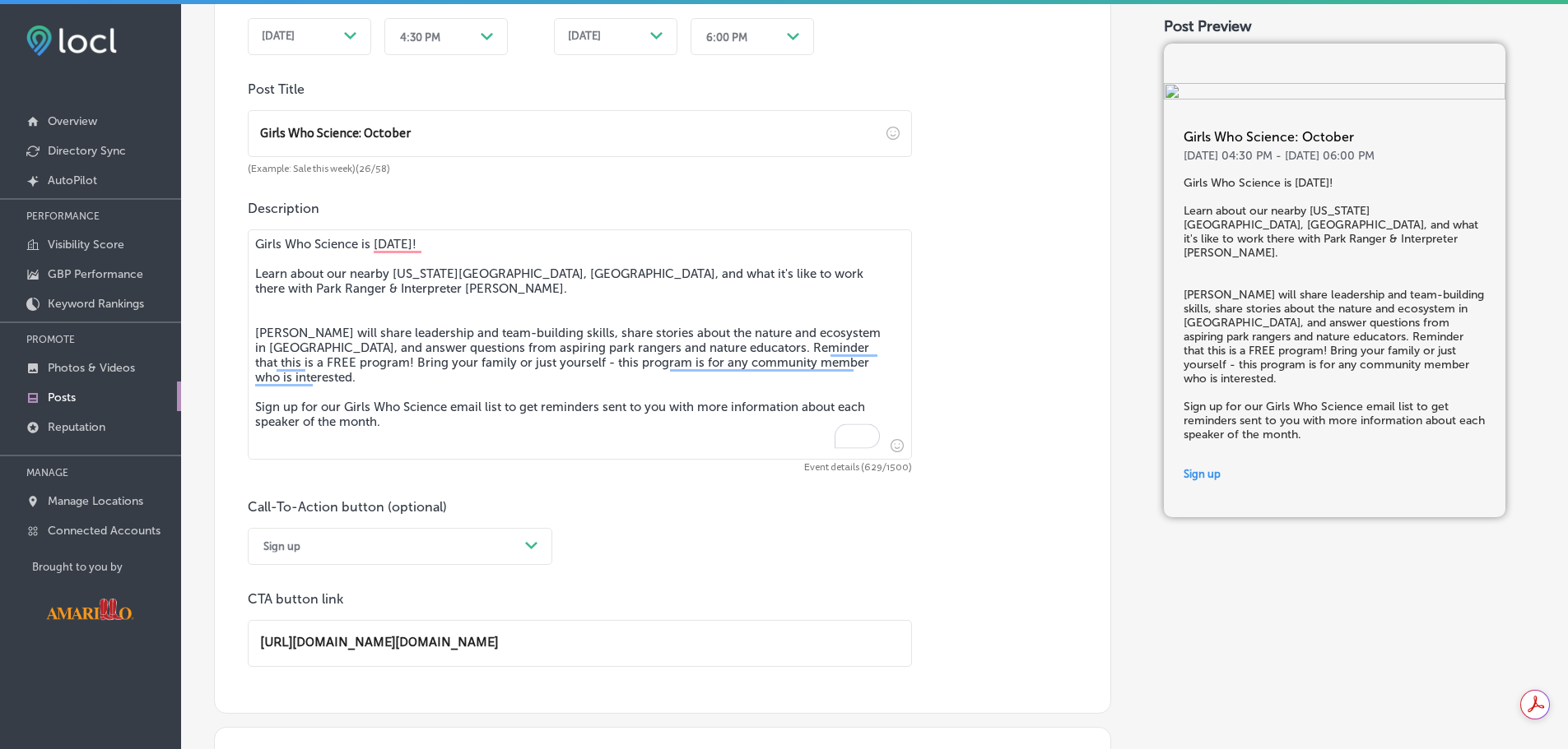
click at [405, 302] on textarea "Girls Who Science is [DATE]! Learn about our nearby [US_STATE][GEOGRAPHIC_DATA]…" at bounding box center [579, 345] width 664 height 230
click at [385, 320] on textarea "Girls Who Science is [DATE]! Learn about our nearby [US_STATE][GEOGRAPHIC_DATA]…" at bounding box center [579, 345] width 664 height 230
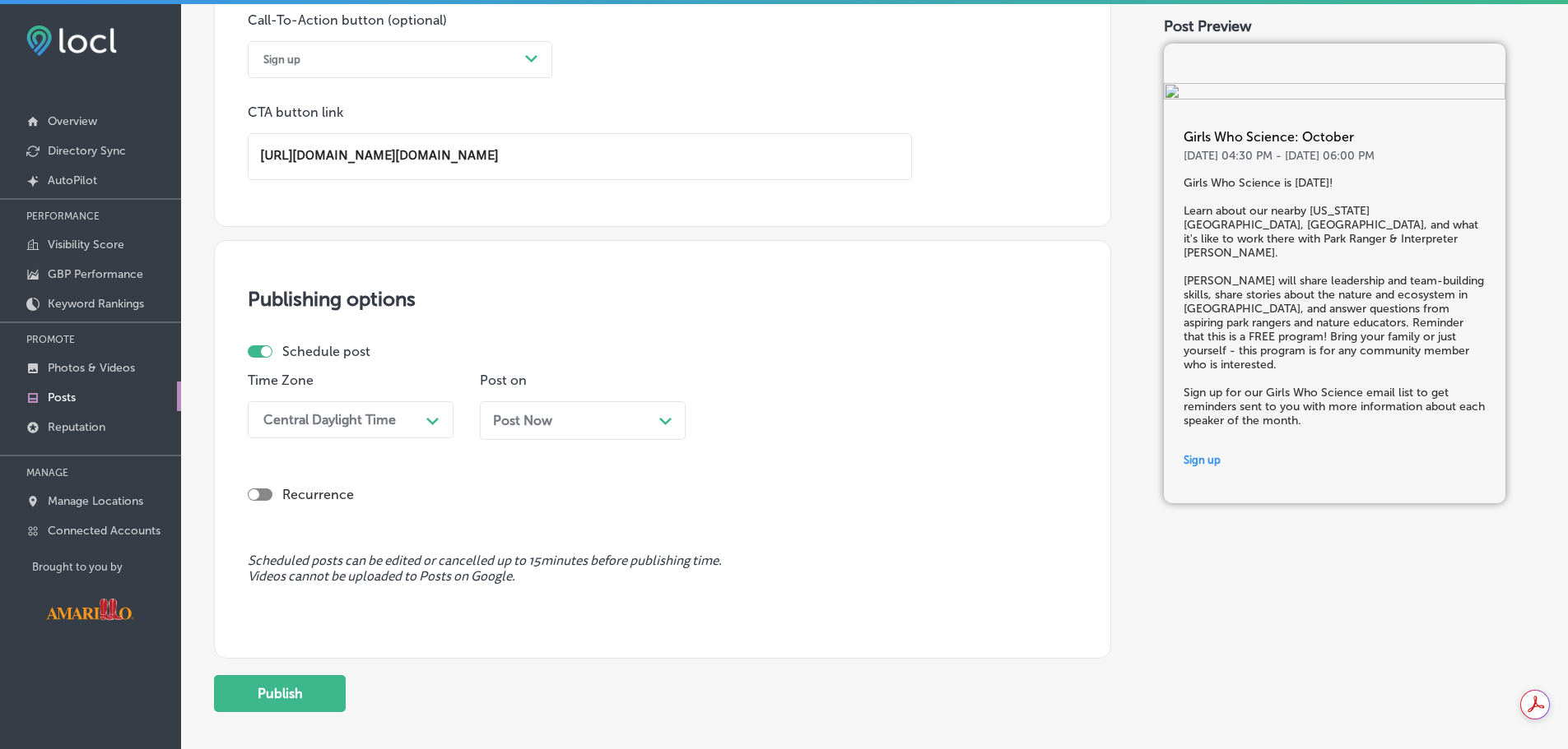
scroll to position [1463, 0]
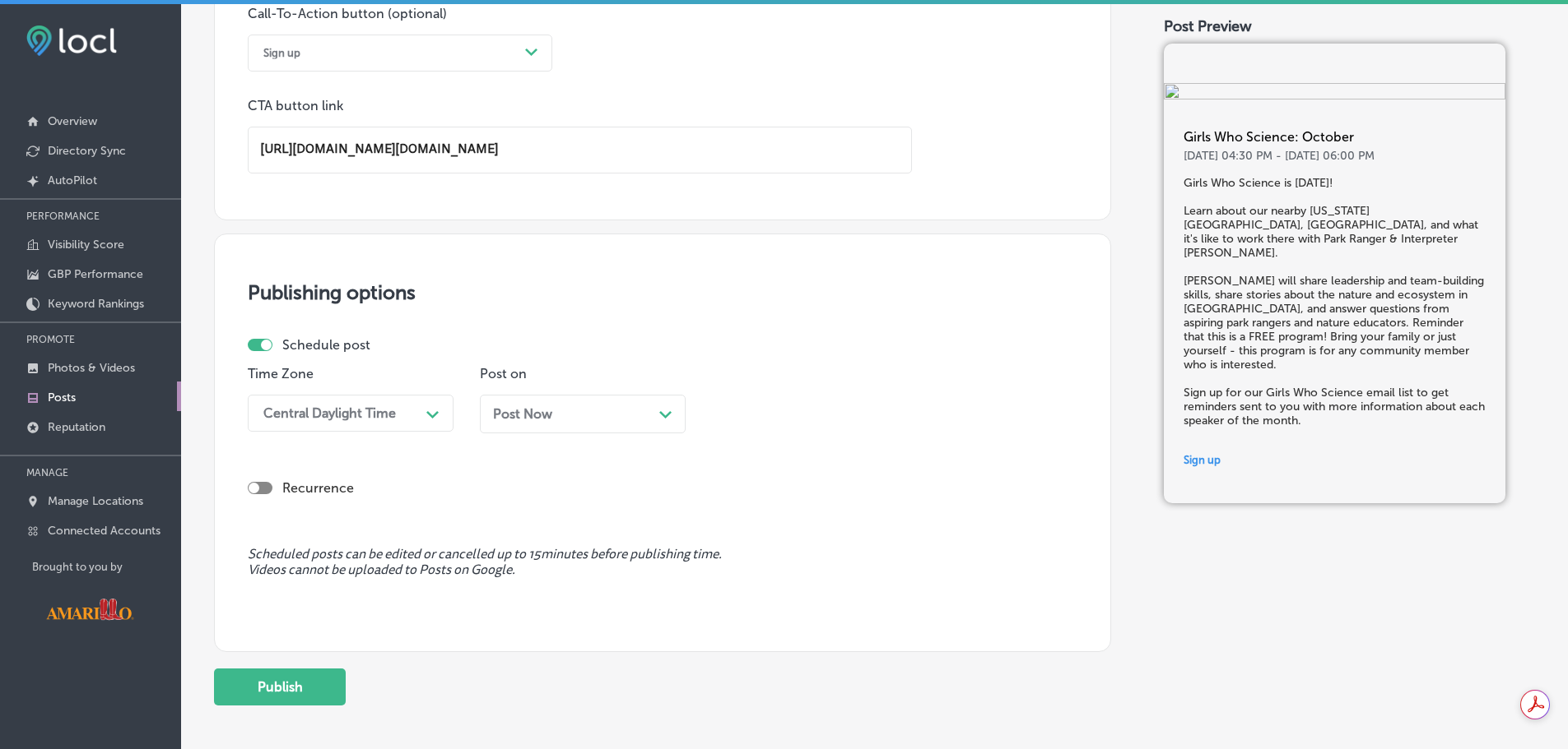
click at [593, 419] on div "Post Now Path Created with Sketch." at bounding box center [582, 413] width 179 height 15
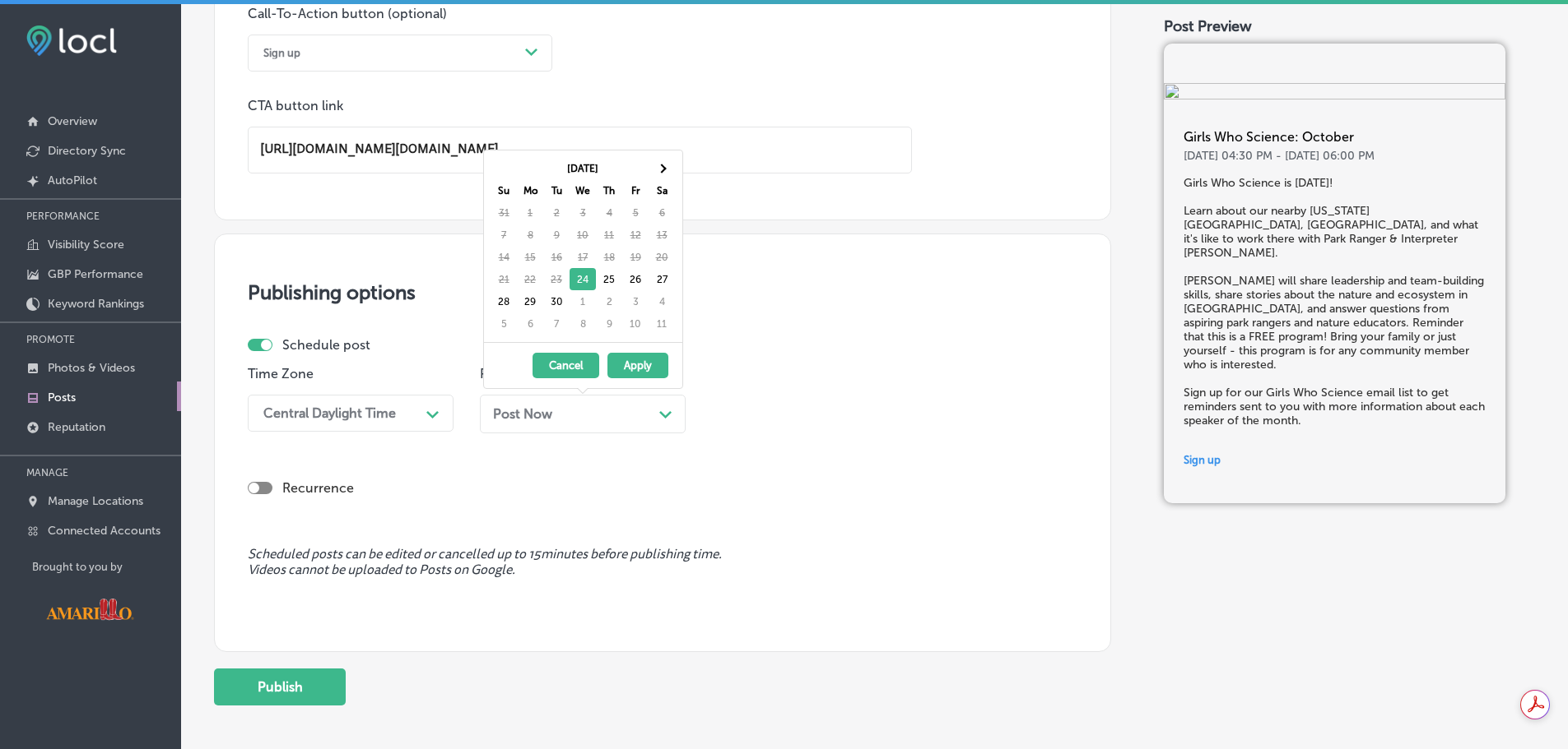
click at [570, 367] on button "Cancel" at bounding box center [566, 365] width 67 height 25
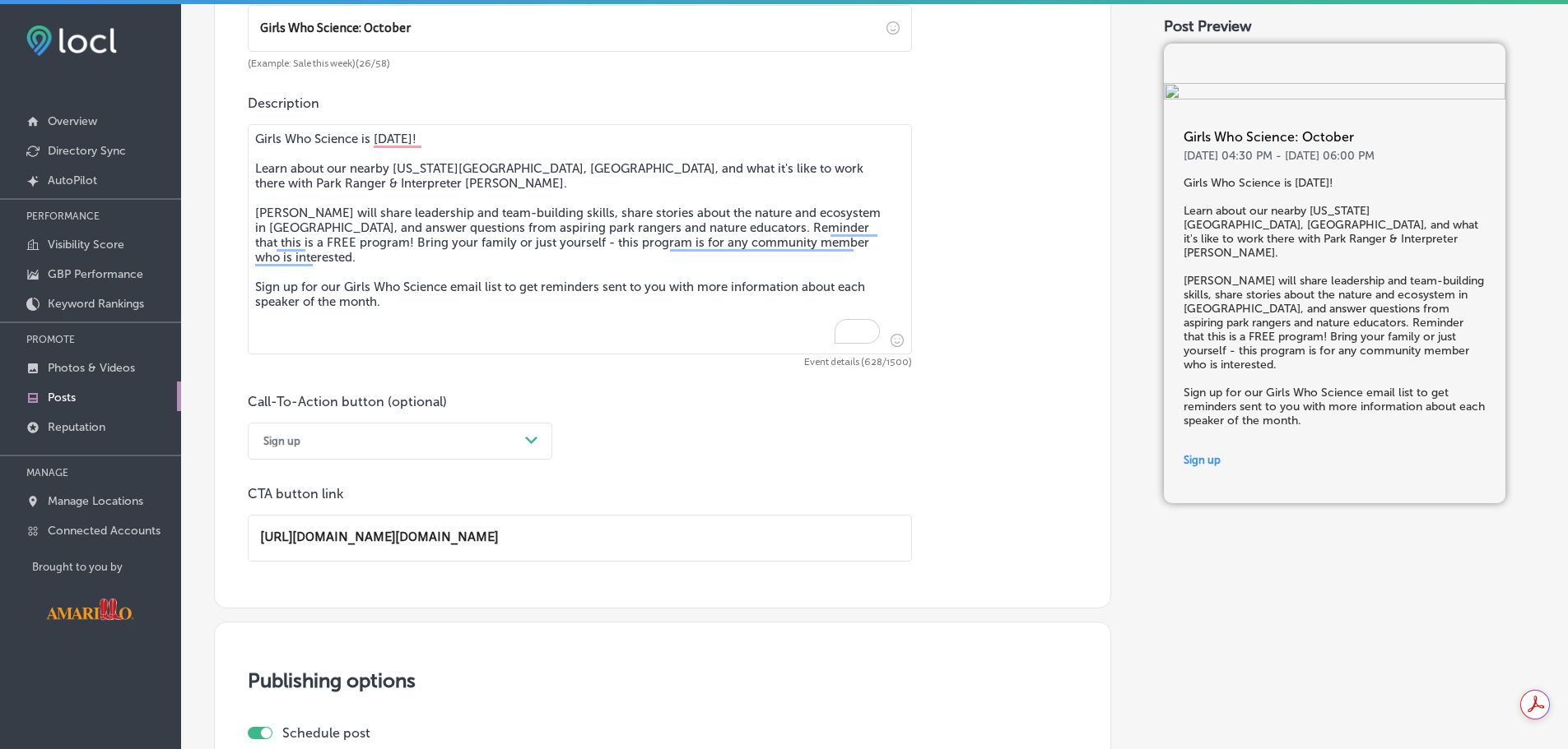
scroll to position [1049, 0]
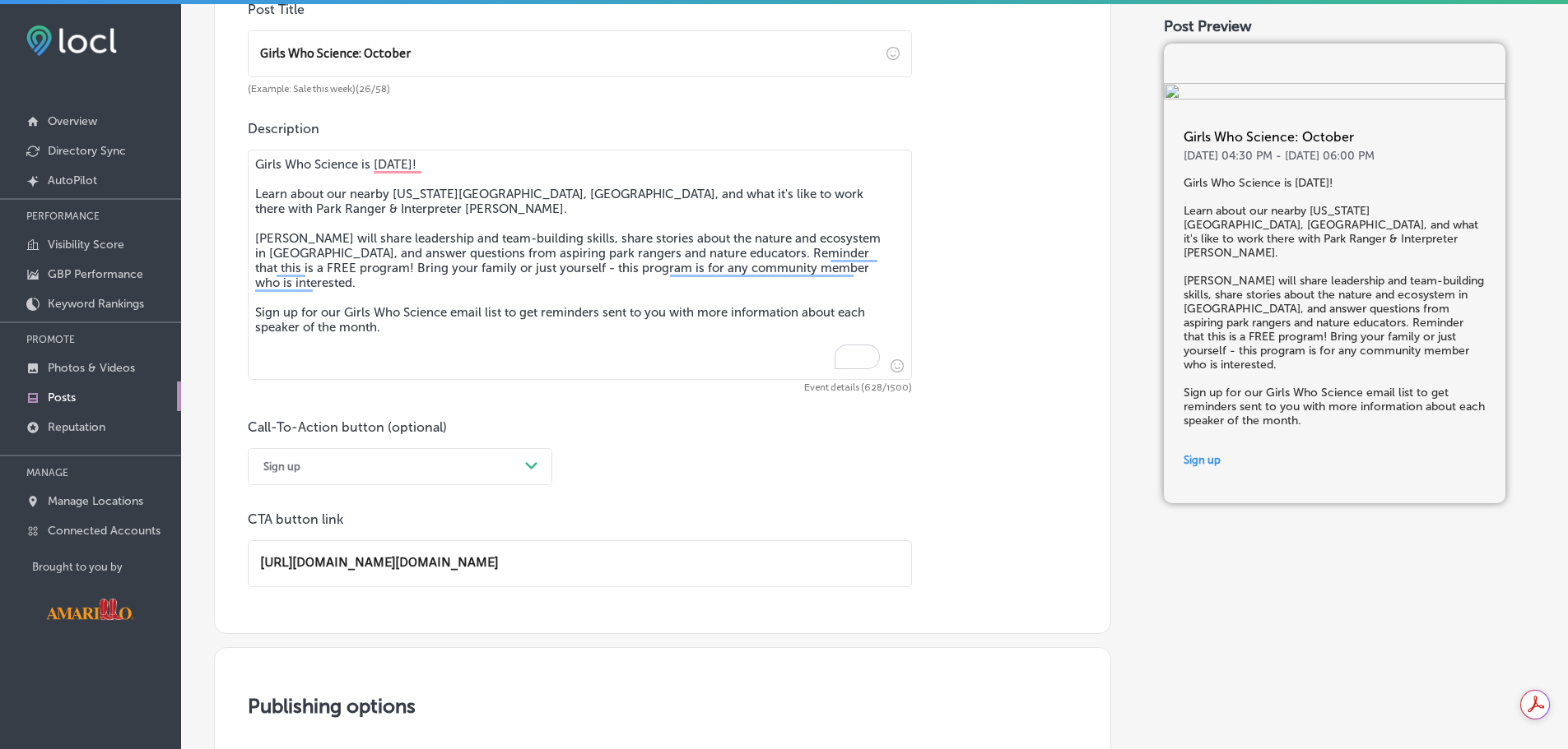
click at [254, 162] on textarea "Girls Who Science is [DATE]! Learn about our nearby [US_STATE][GEOGRAPHIC_DATA]…" at bounding box center [579, 265] width 664 height 230
click at [412, 167] on textarea "Our next Girls Who Science is [DATE]! Learn about our nearby [US_STATE][GEOGRAP…" at bounding box center [579, 265] width 664 height 230
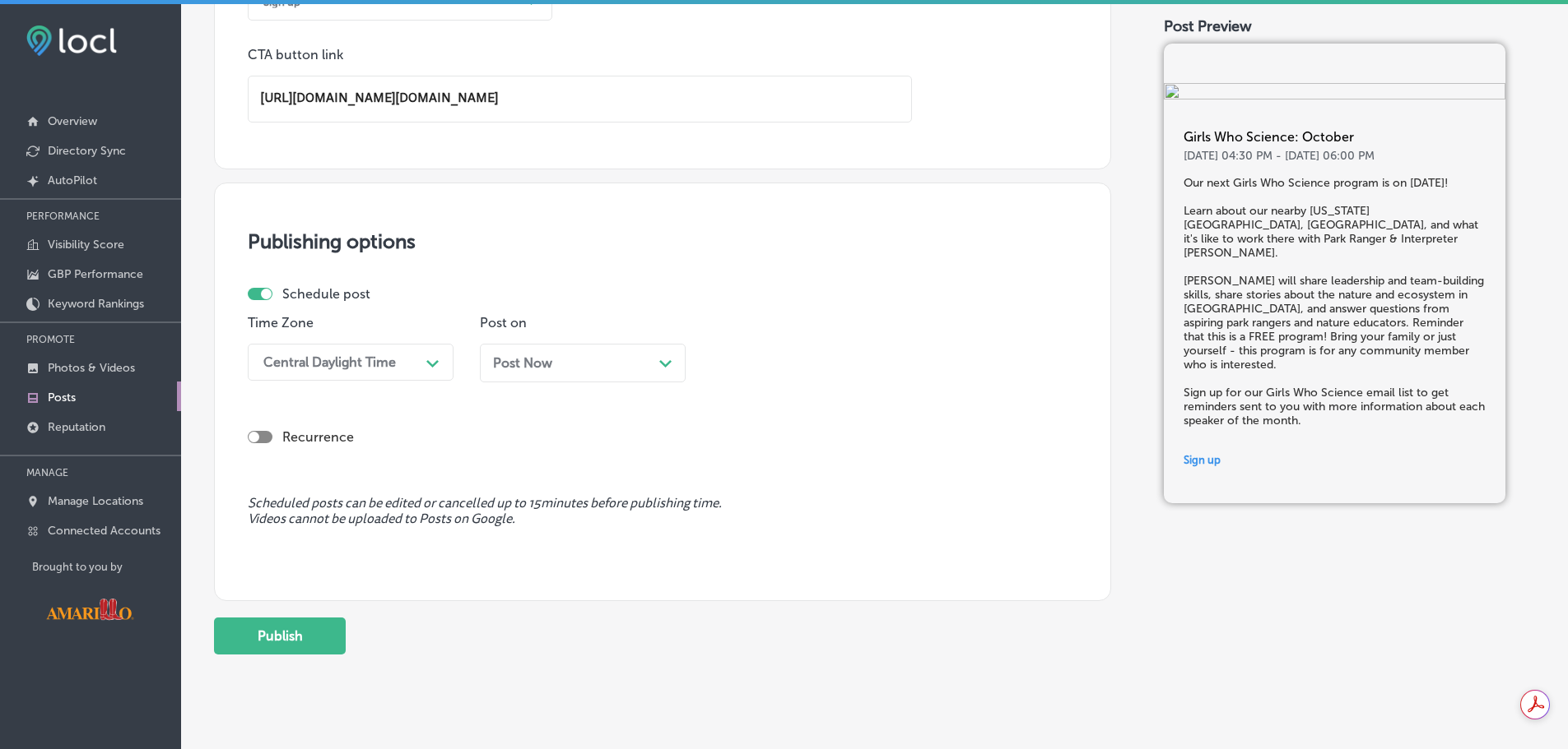
scroll to position [1542, 0]
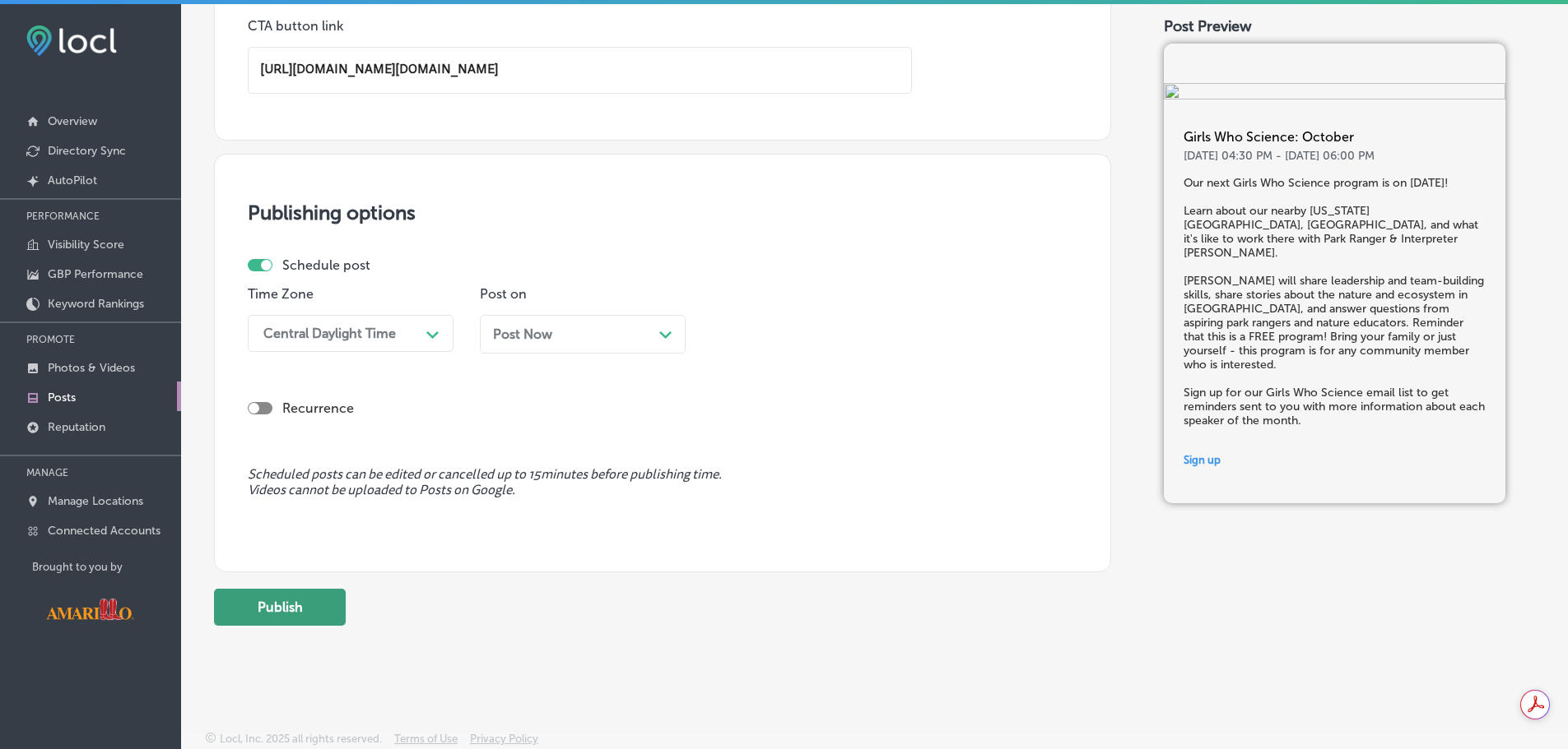
type textarea "Our next Girls Who Science program is on [DATE]! Learn about our nearby [US_STA…"
click at [303, 607] on button "Publish" at bounding box center [280, 607] width 131 height 37
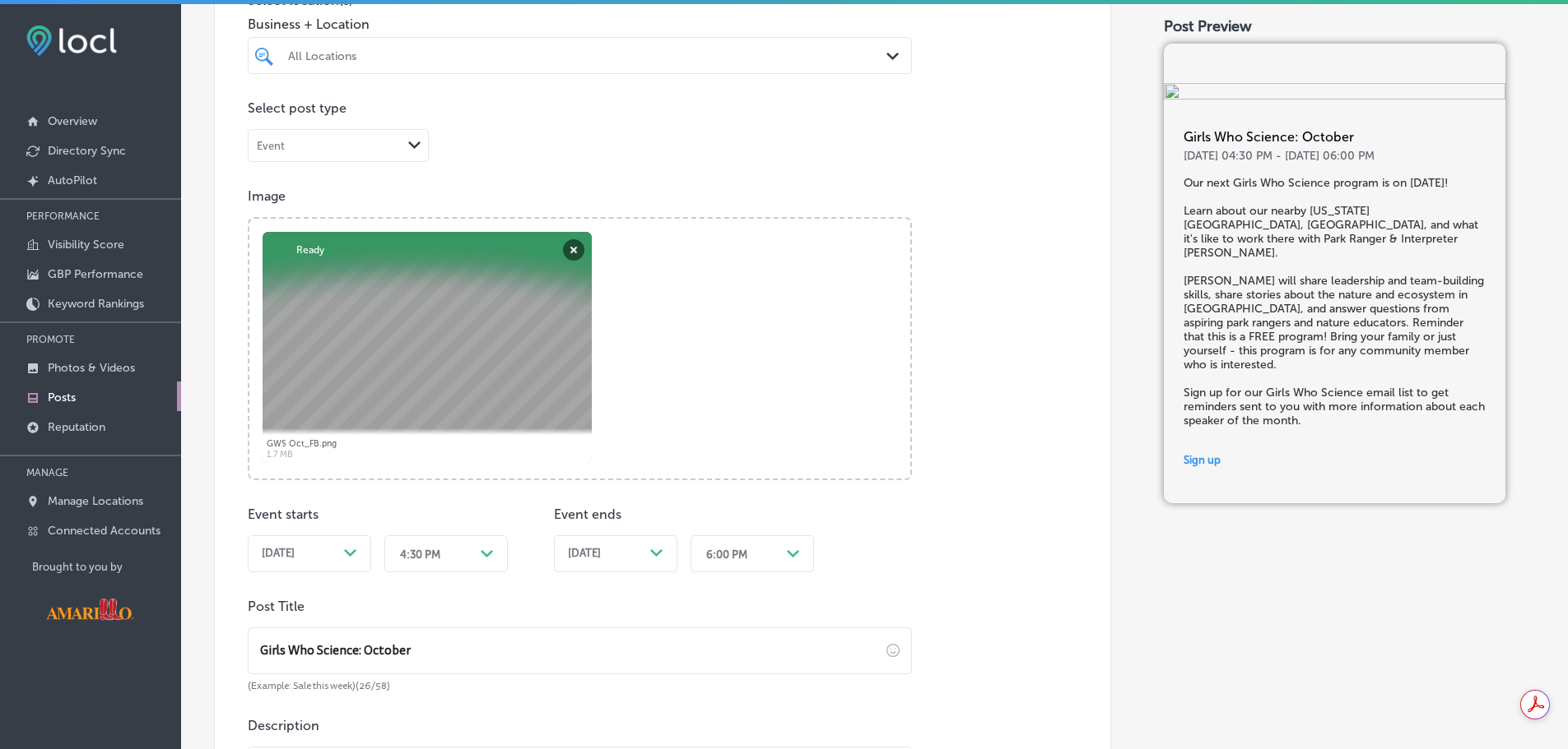
scroll to position [309, 0]
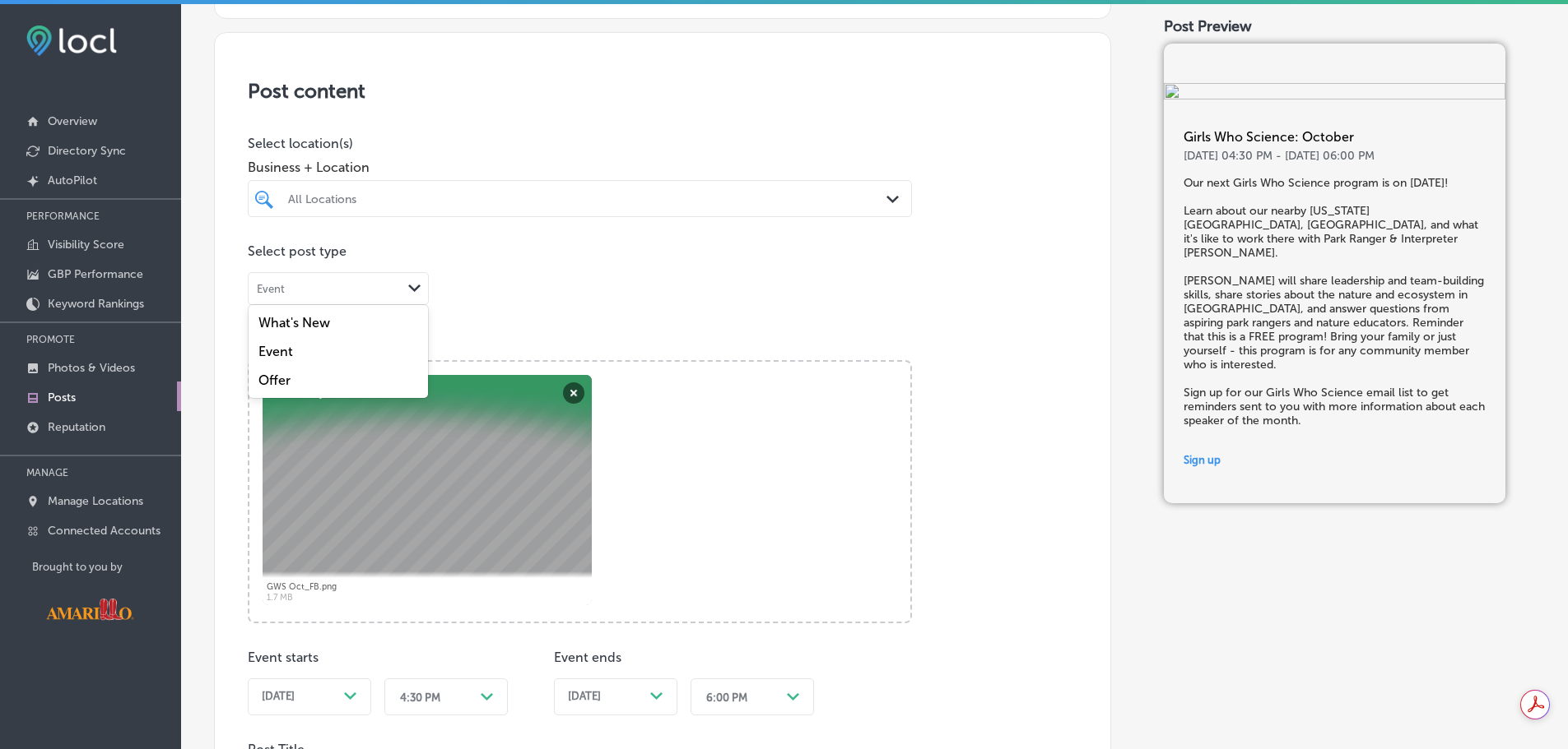
click at [375, 296] on div "Event" at bounding box center [325, 289] width 153 height 15
click at [404, 209] on div at bounding box center [550, 198] width 528 height 23
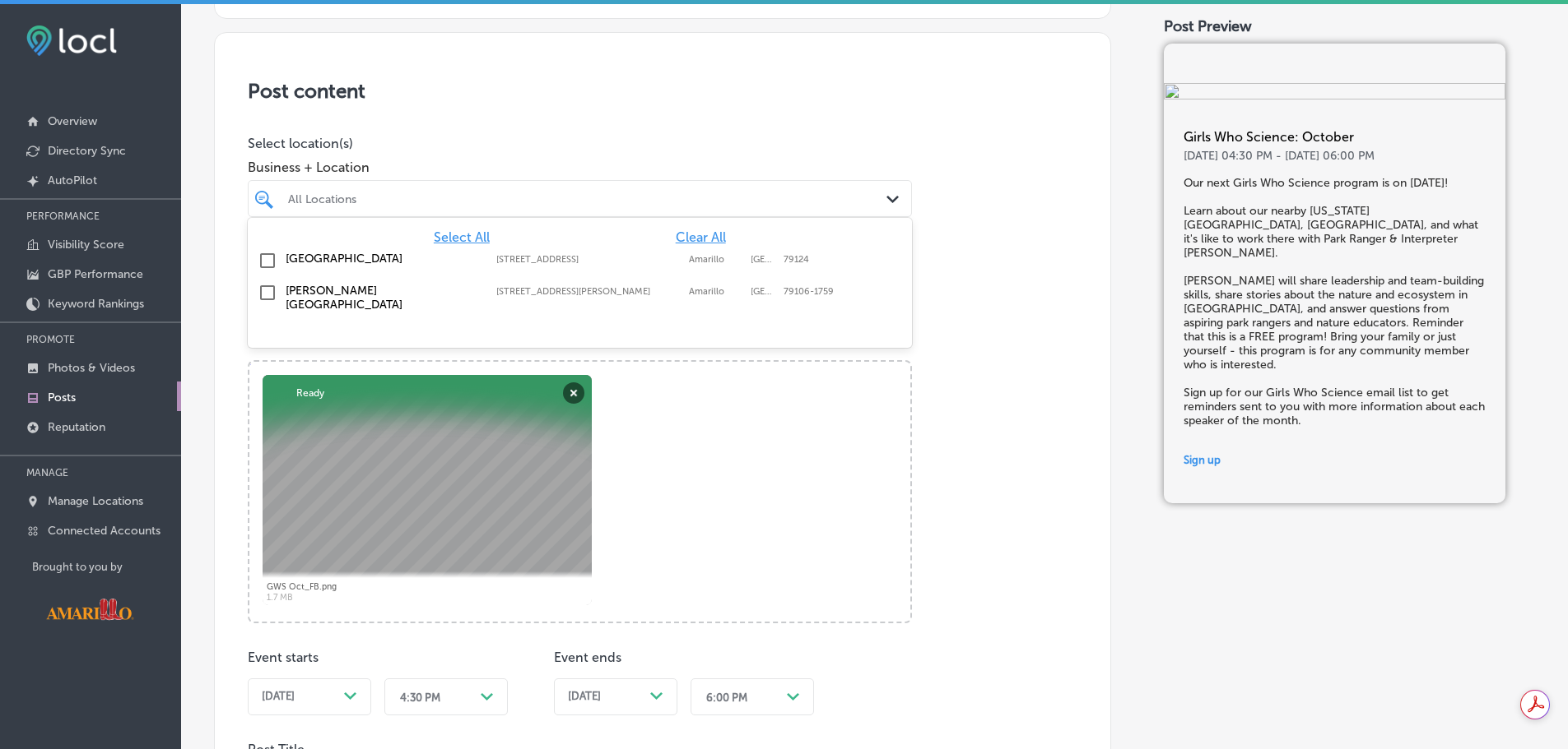
click at [340, 290] on label "[PERSON_NAME][GEOGRAPHIC_DATA]" at bounding box center [383, 297] width 195 height 28
click at [1056, 301] on div "Post content Select location(s) Business + Location option [STREET_ADDRESS][PER…" at bounding box center [663, 703] width 897 height 1342
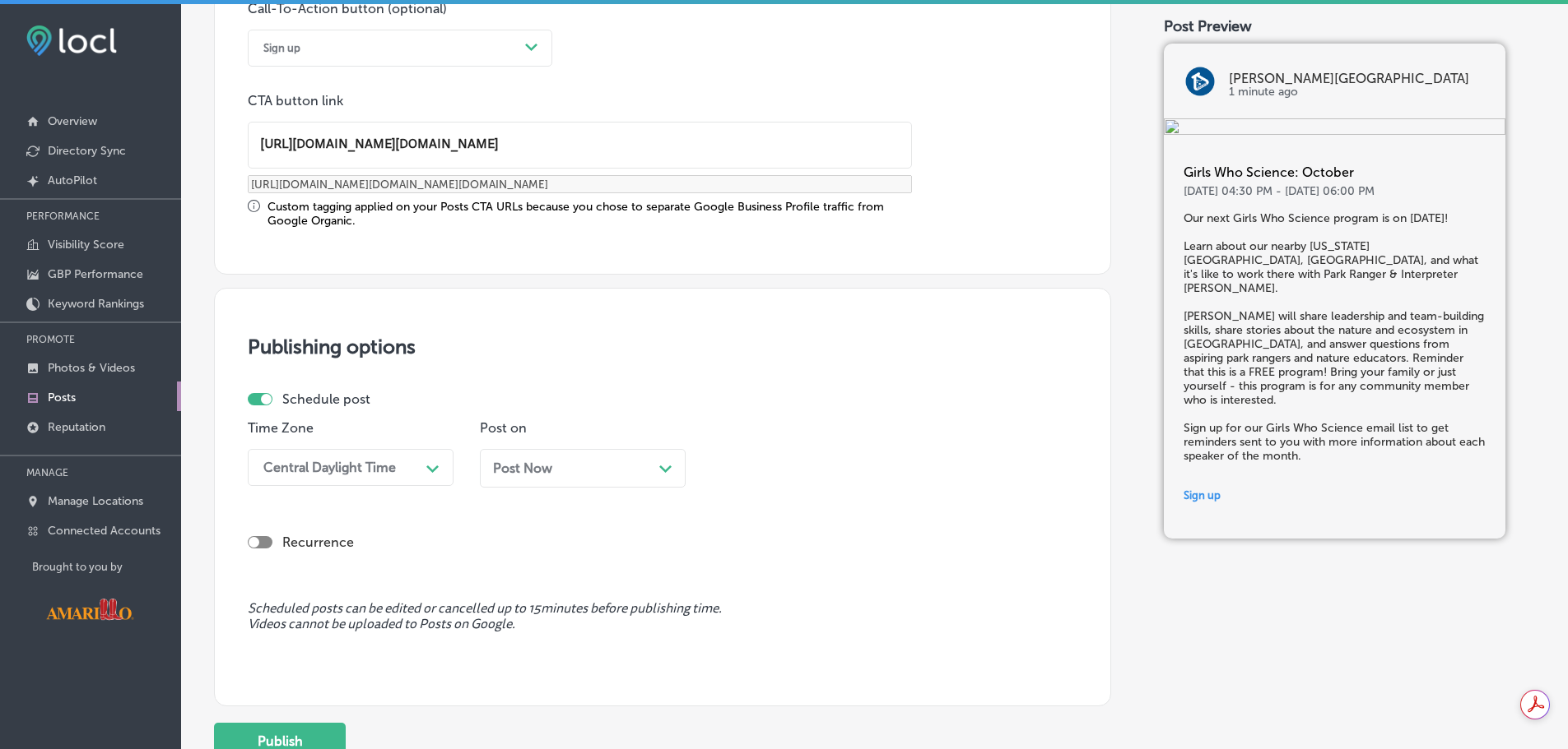
scroll to position [1567, 0]
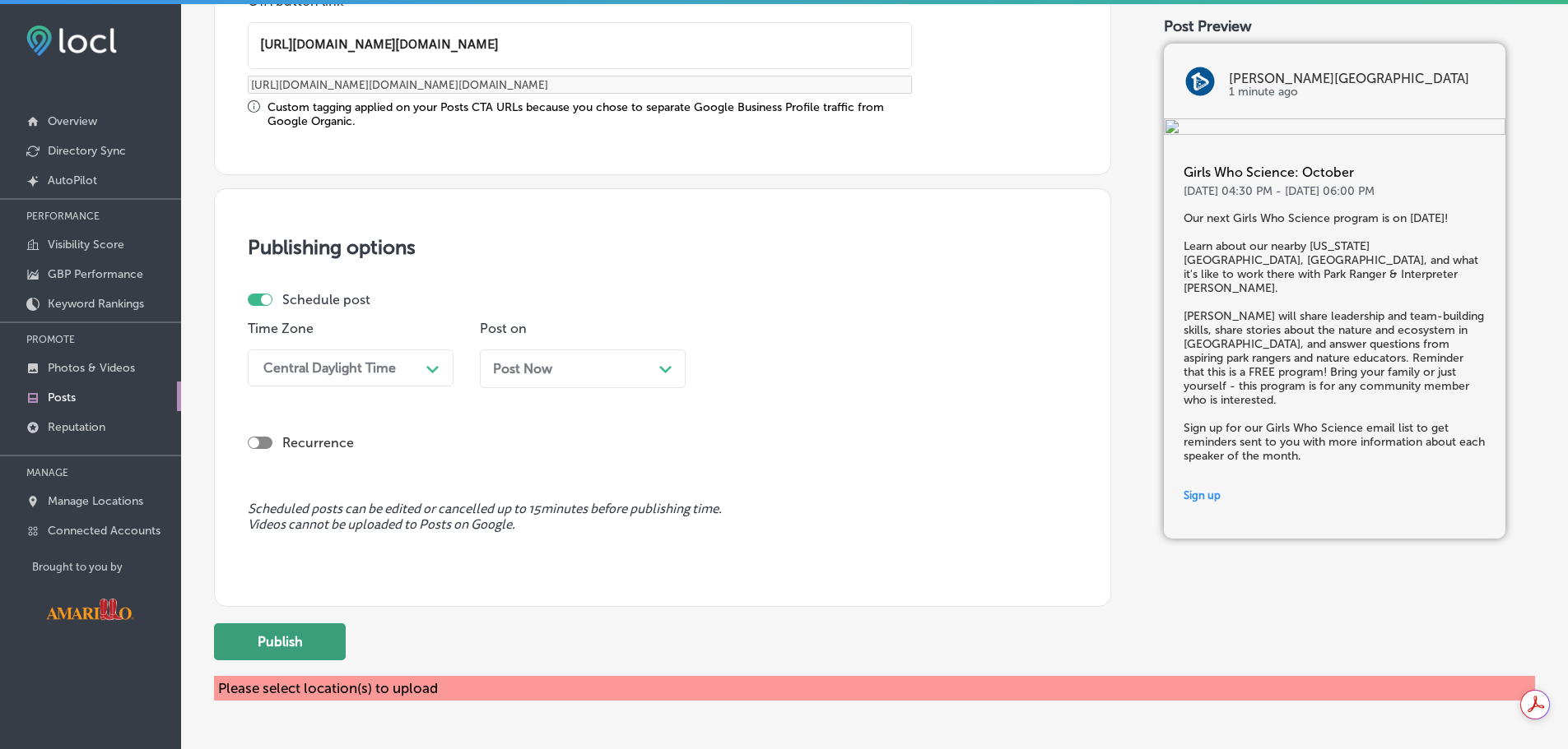
click at [286, 640] on button "Publish" at bounding box center [280, 642] width 131 height 37
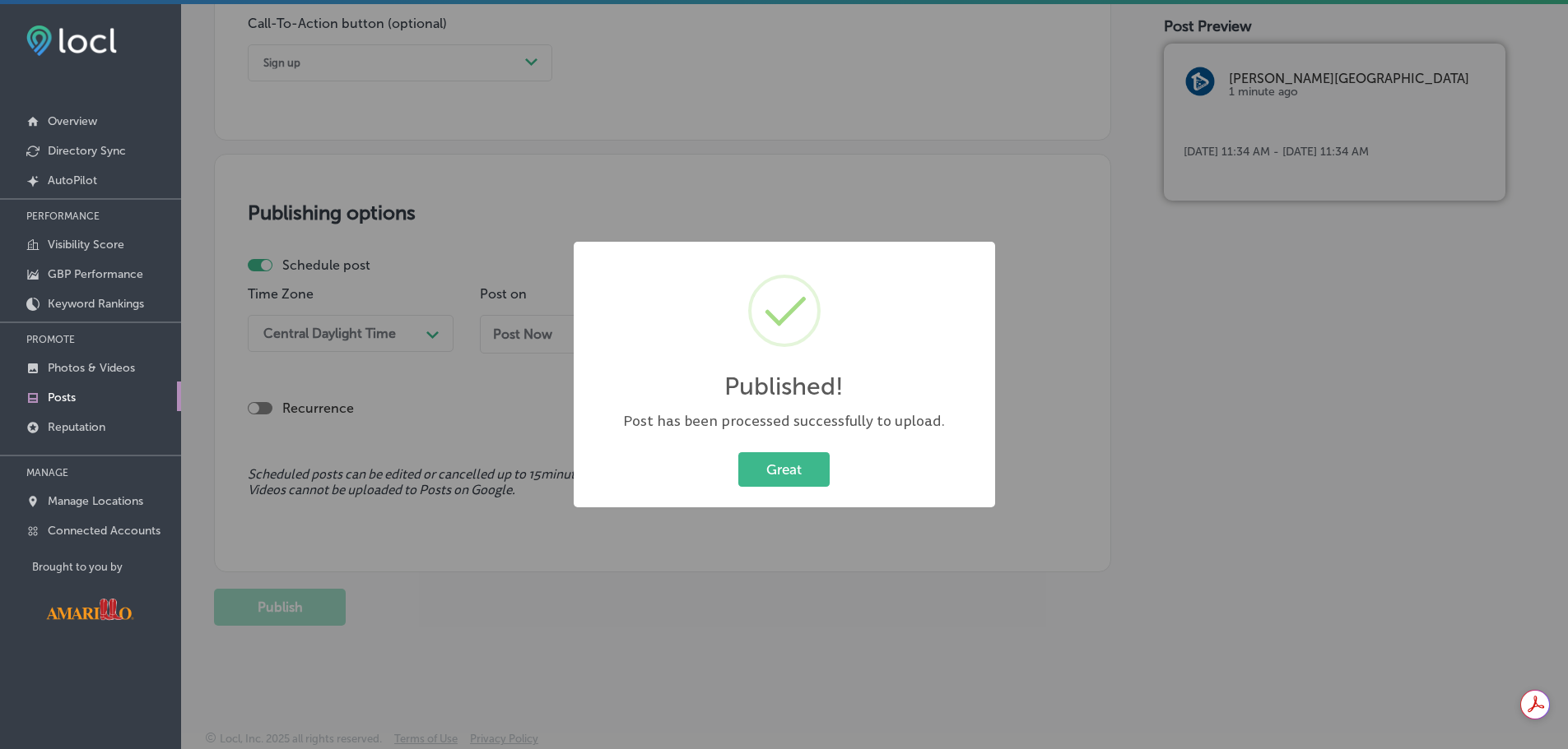
scroll to position [1453, 0]
click at [787, 476] on button "Great" at bounding box center [784, 469] width 91 height 33
